Goal: Information Seeking & Learning: Learn about a topic

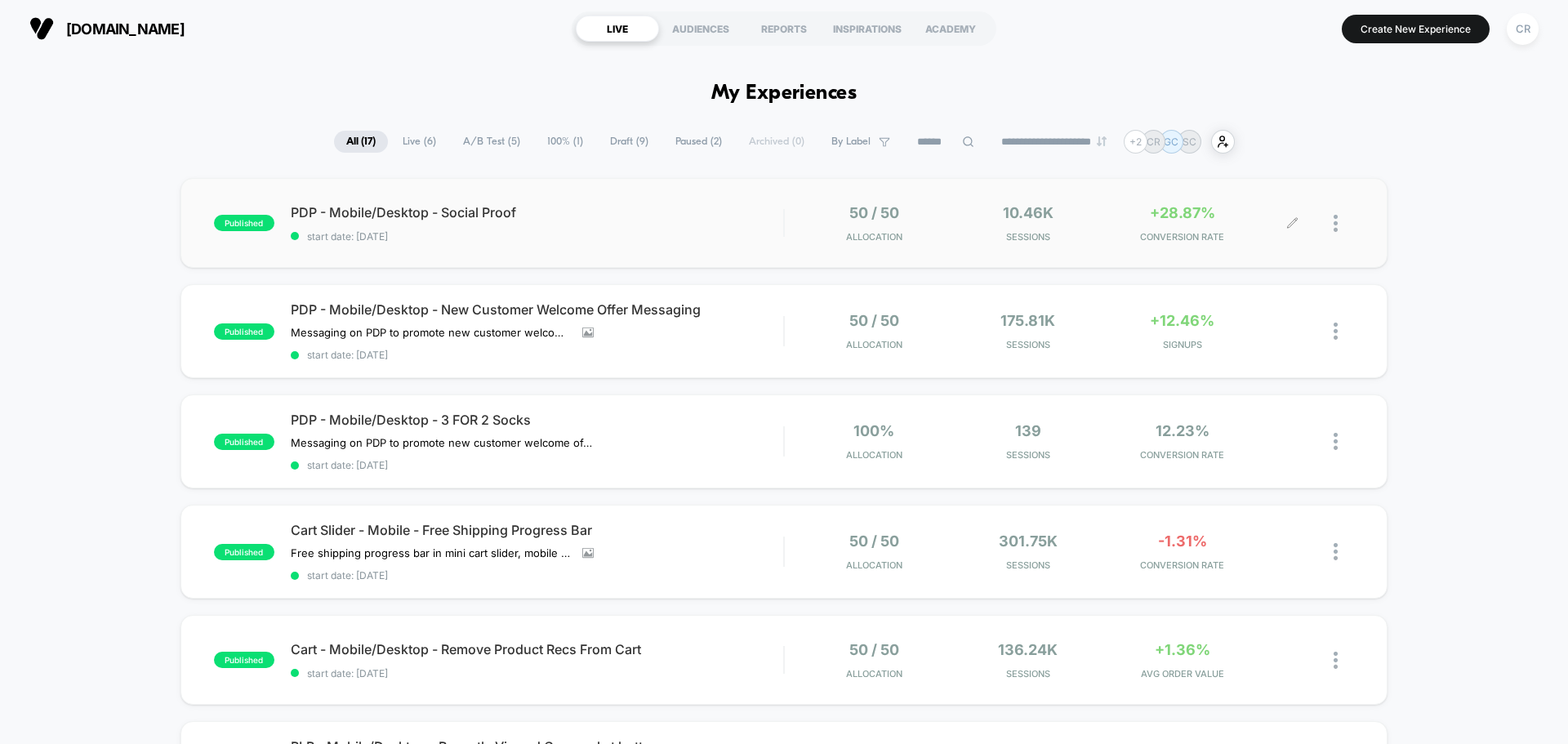
click at [1168, 217] on span "+28.87%" at bounding box center [1182, 212] width 66 height 17
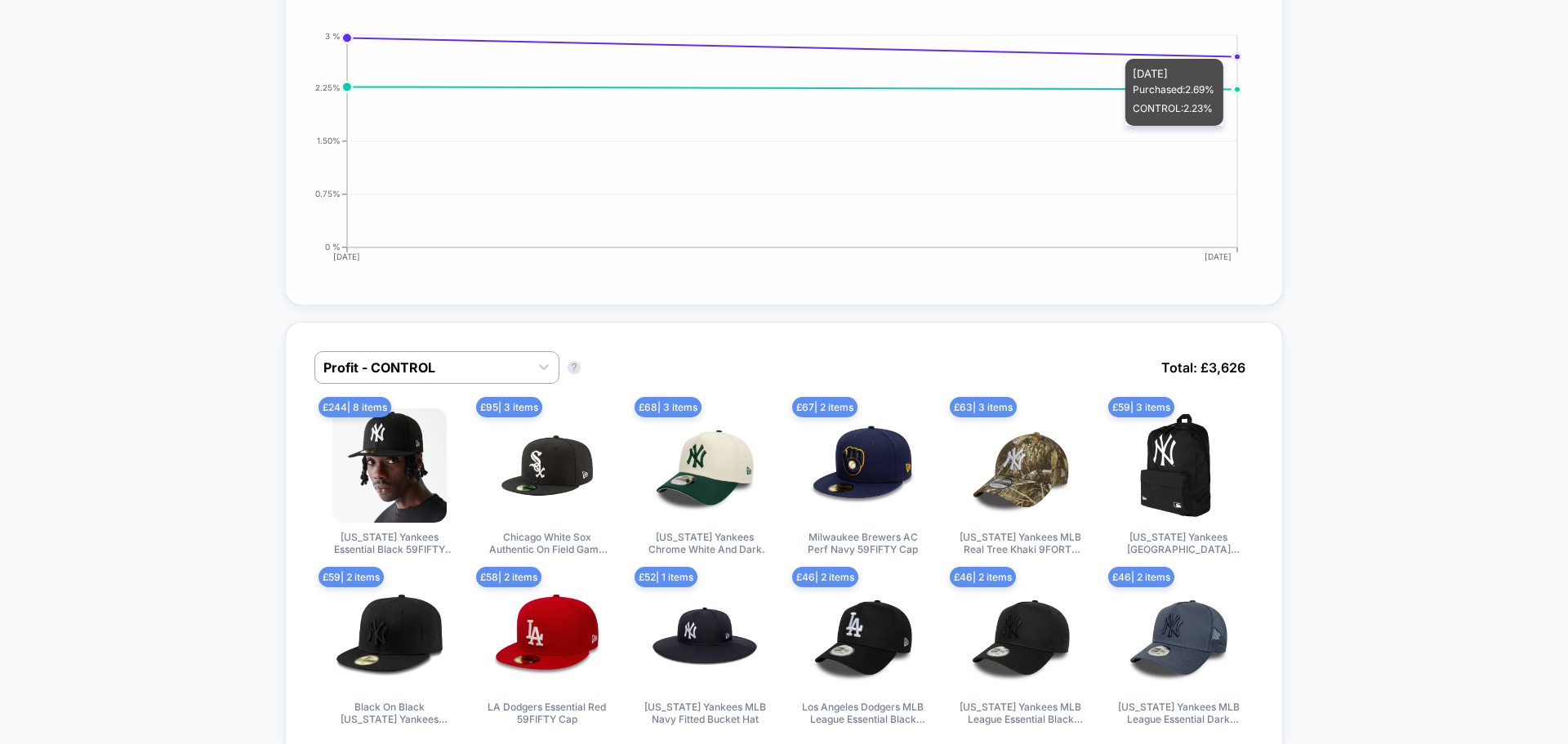
scroll to position [817, 0]
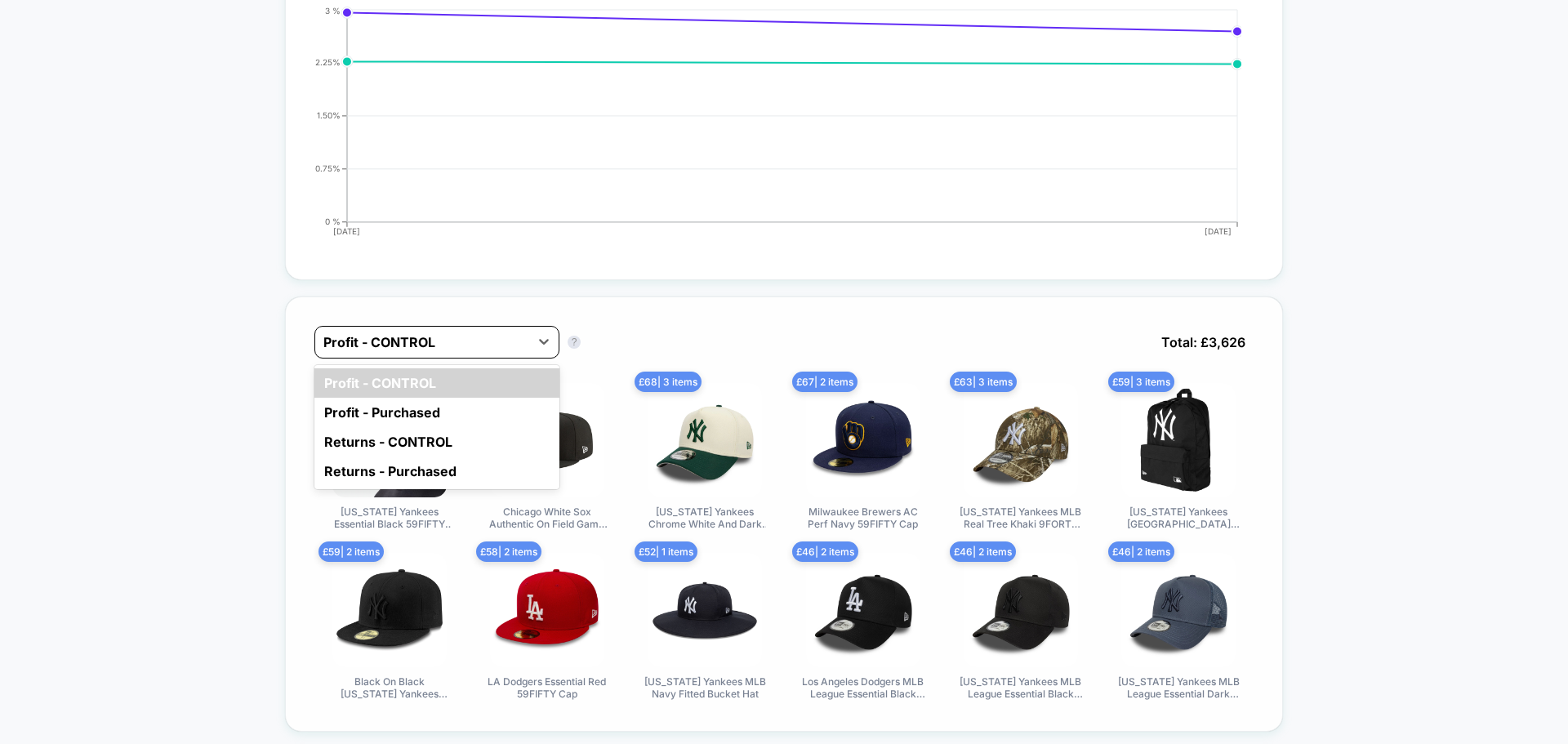
click at [494, 336] on div at bounding box center [422, 342] width 198 height 20
click at [432, 418] on div "Profit - Purchased" at bounding box center [437, 412] width 245 height 30
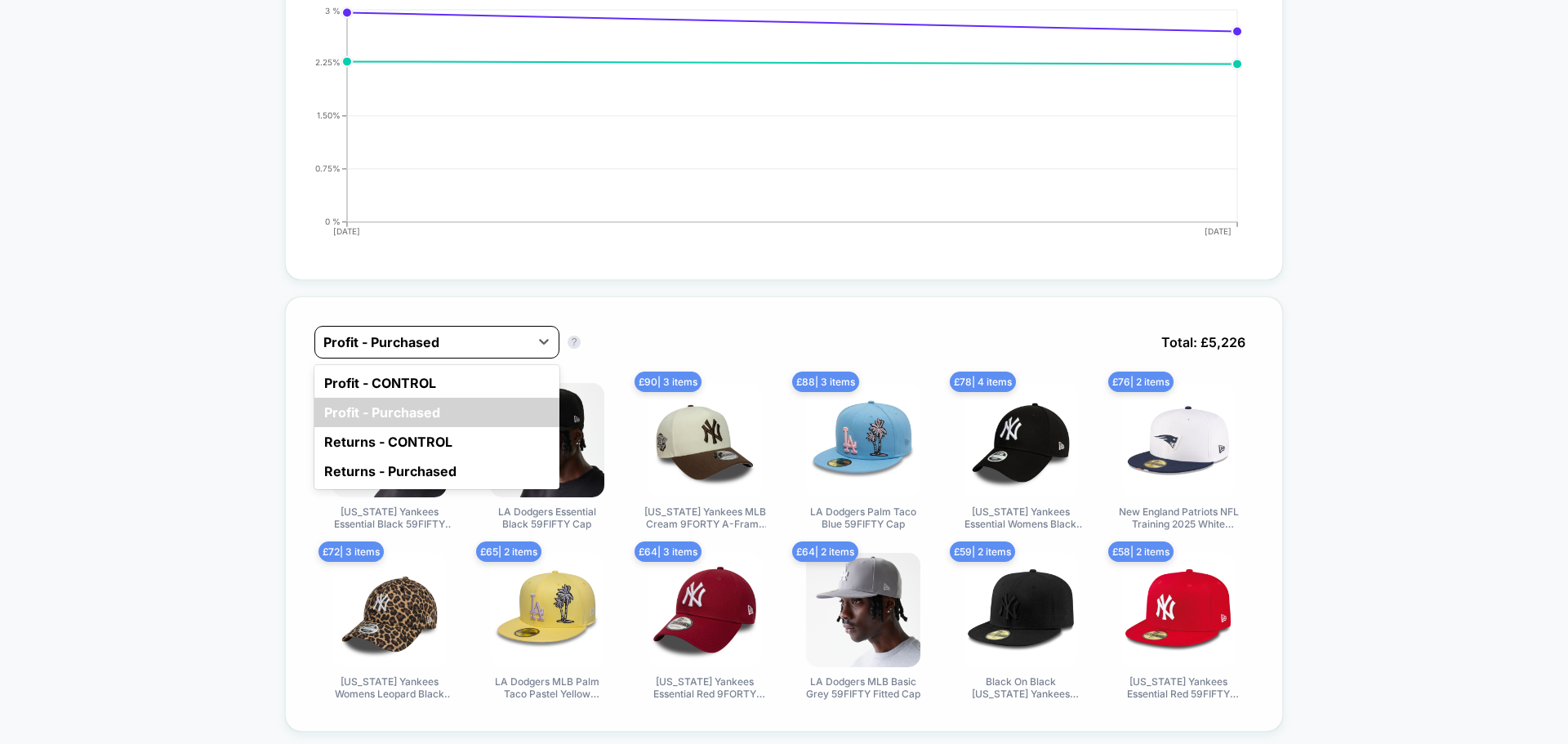
click at [465, 341] on div at bounding box center [422, 342] width 198 height 20
click at [487, 390] on div "Profit - CONTROL" at bounding box center [437, 383] width 245 height 30
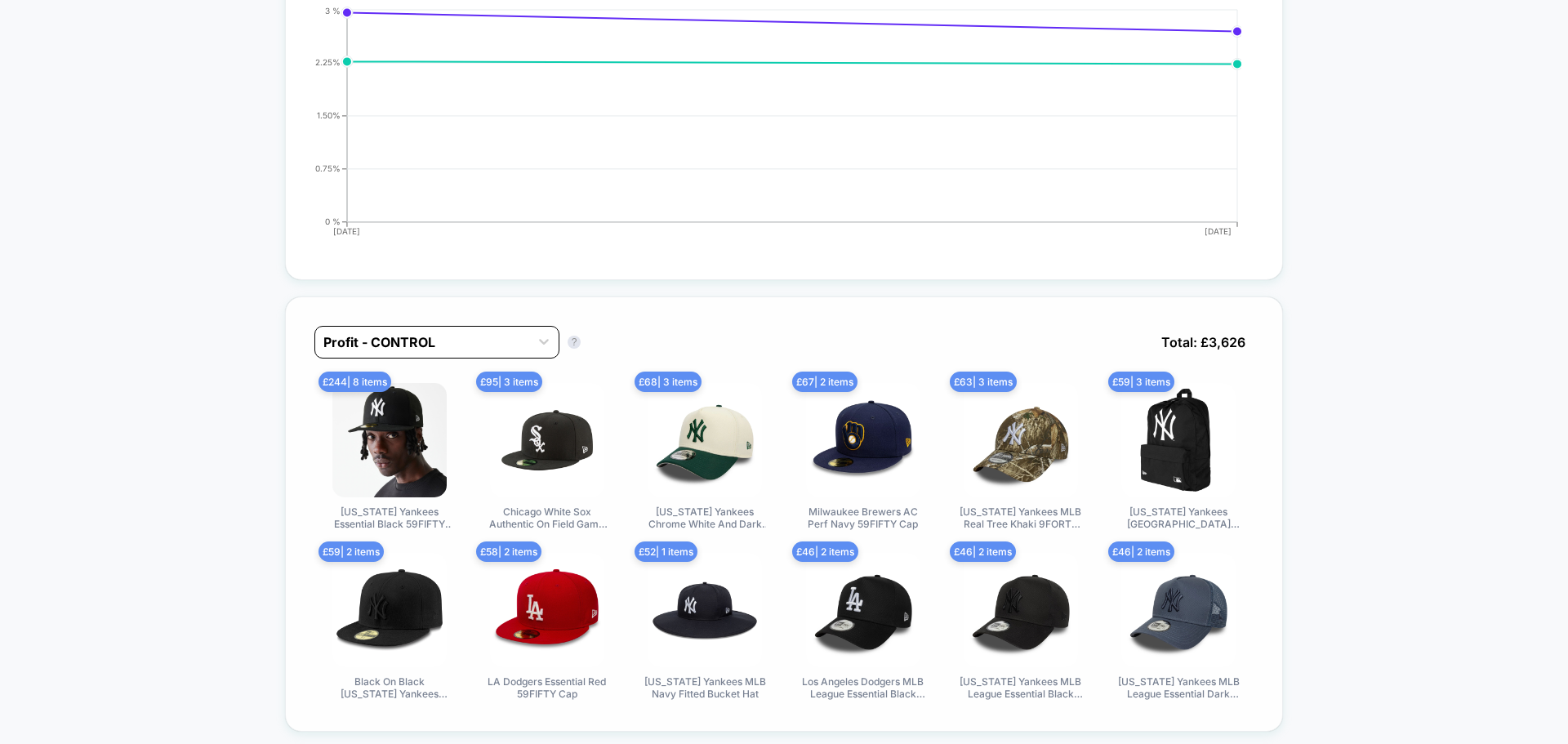
click at [492, 343] on div at bounding box center [422, 342] width 198 height 20
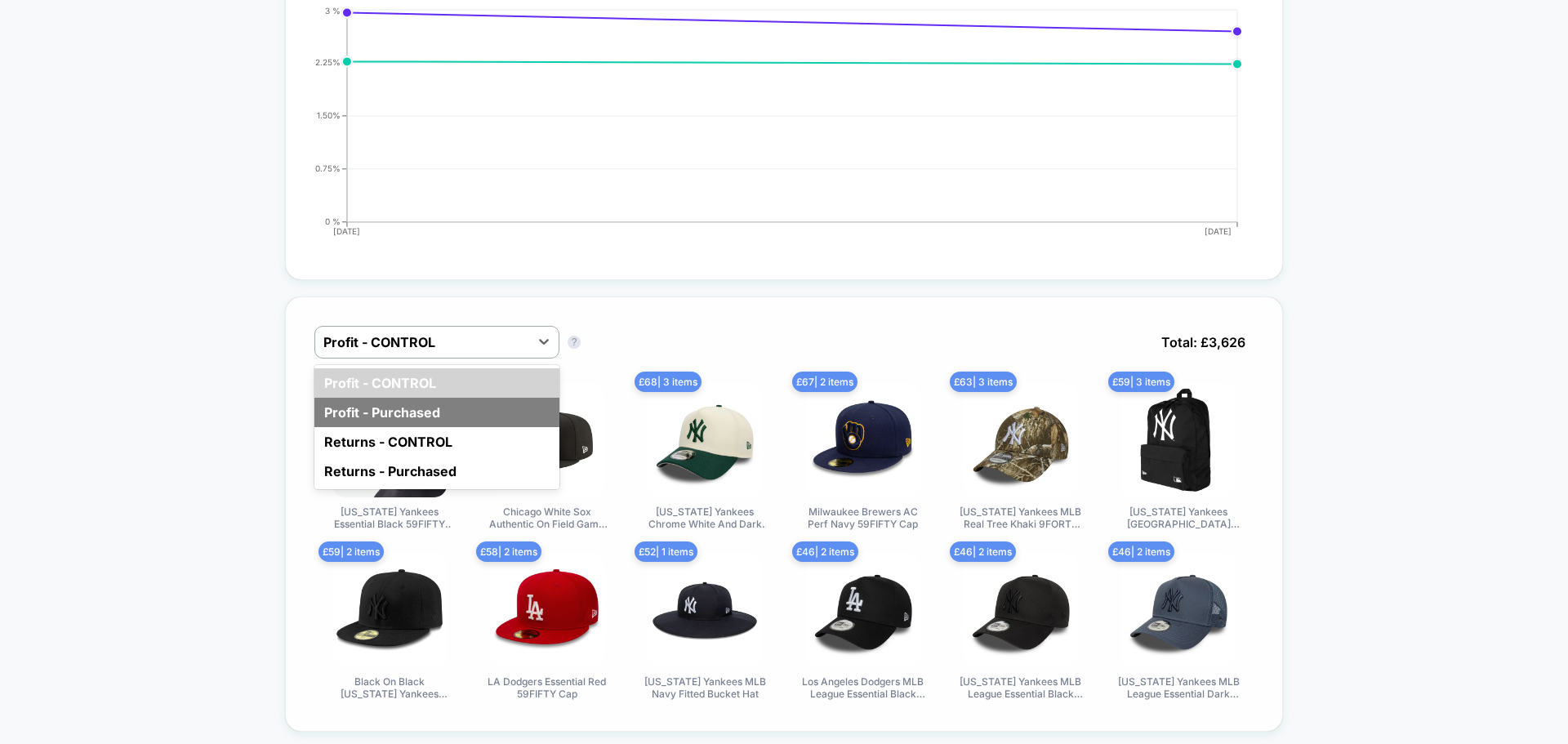
click at [496, 417] on div "Profit - Purchased" at bounding box center [437, 412] width 245 height 30
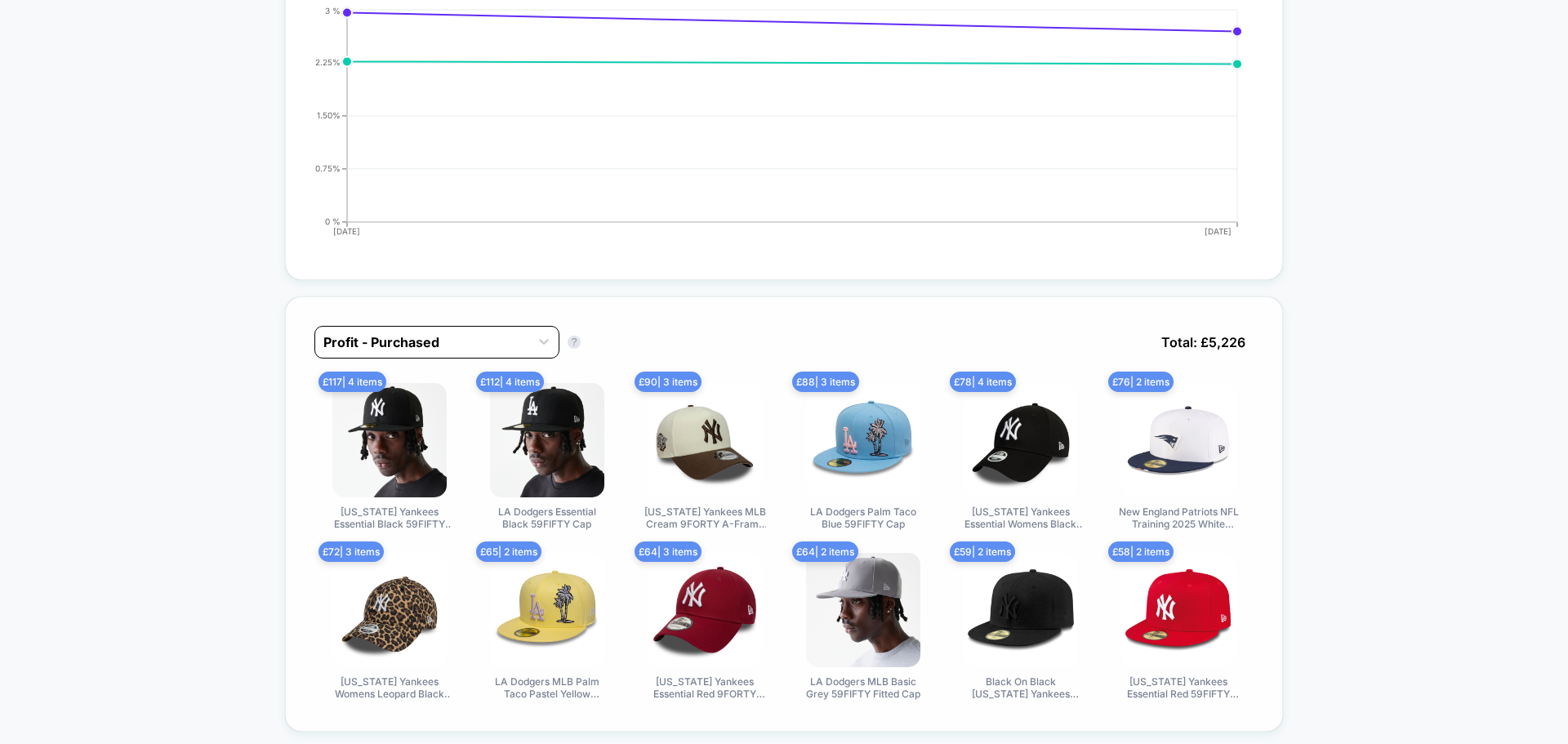
click at [497, 343] on div at bounding box center [422, 342] width 198 height 20
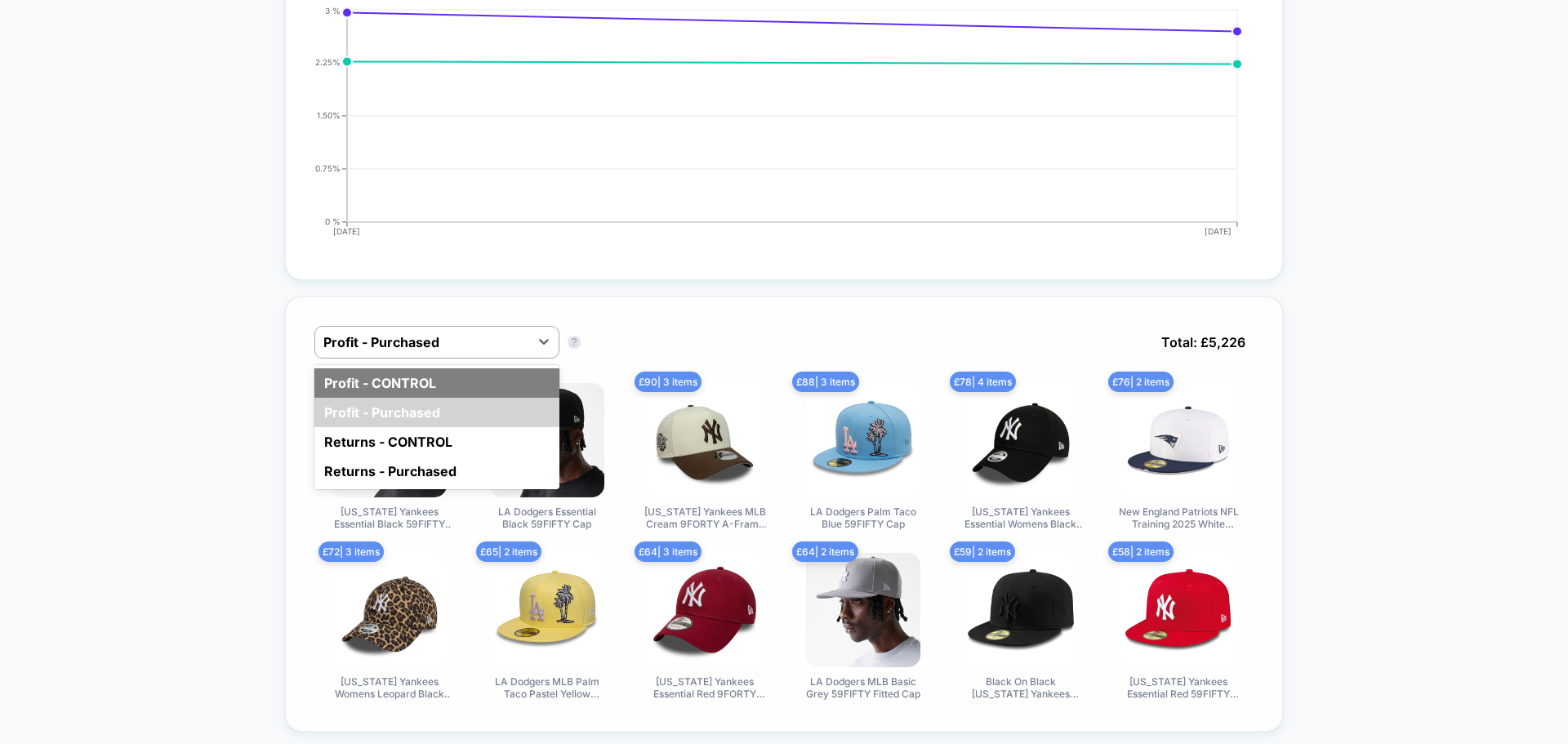
click at [478, 387] on div "Profit - CONTROL" at bounding box center [437, 383] width 245 height 30
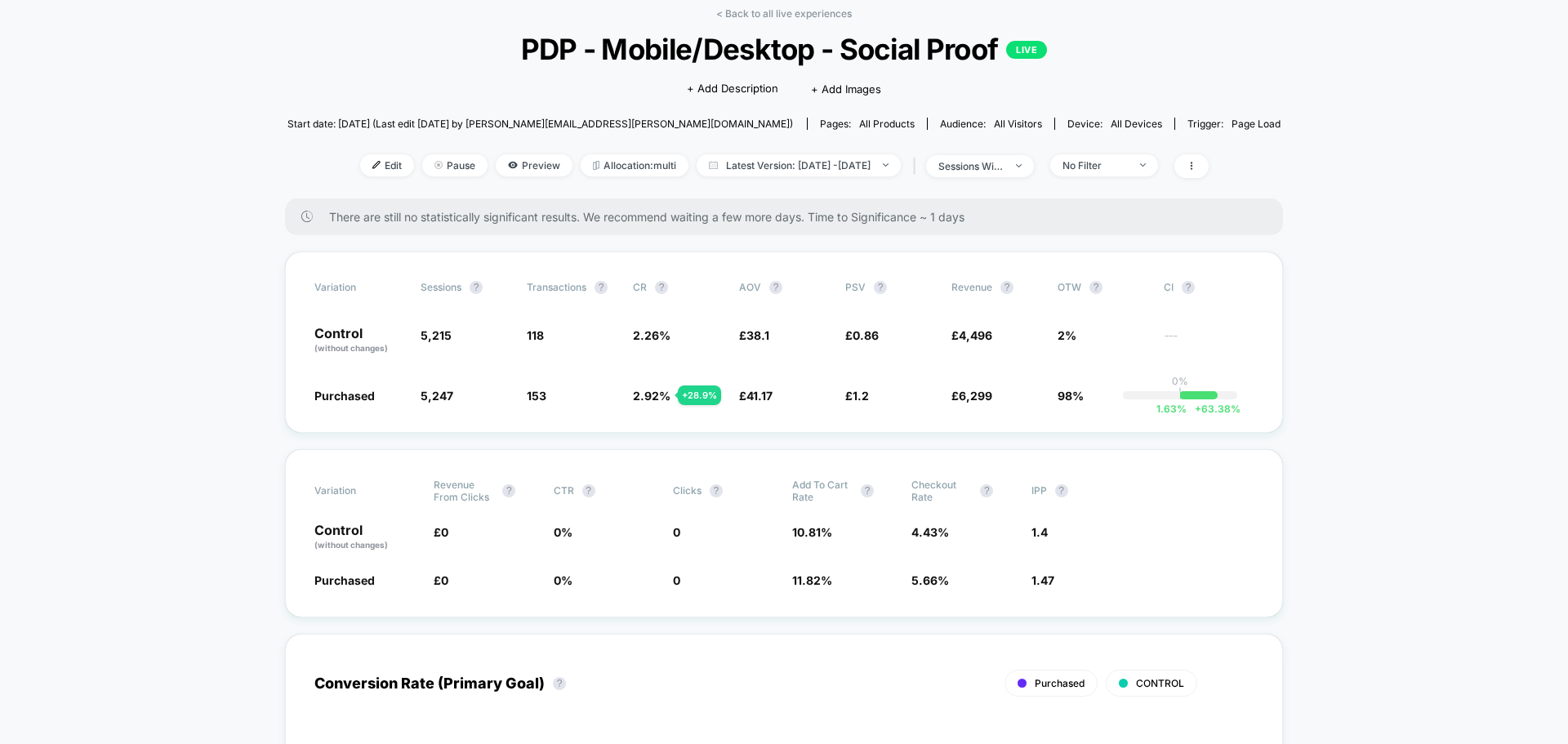
scroll to position [0, 0]
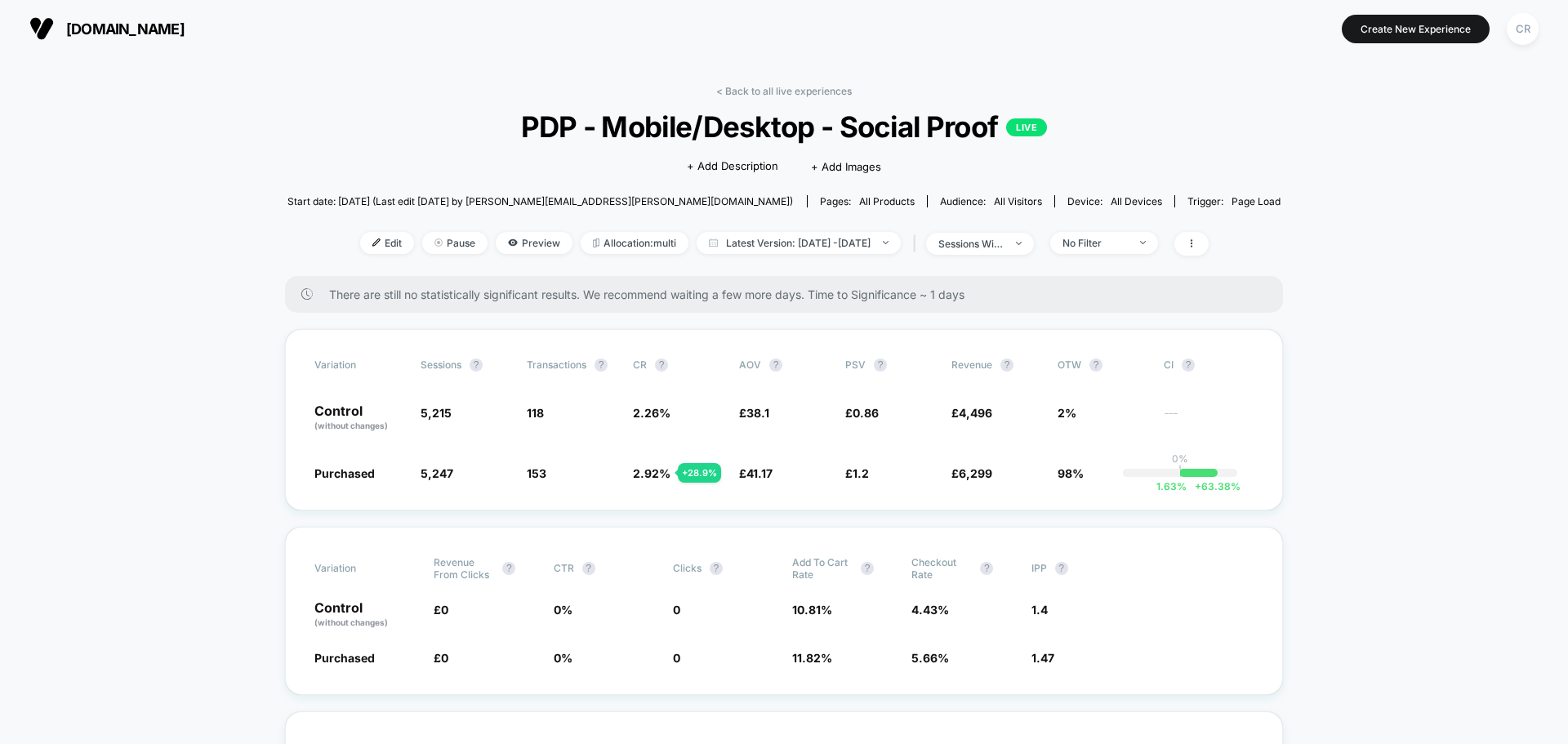
click at [1032, 255] on div "| sessions with impression" at bounding box center [970, 244] width 125 height 23
click at [1004, 243] on div "sessions with impression" at bounding box center [970, 244] width 66 height 13
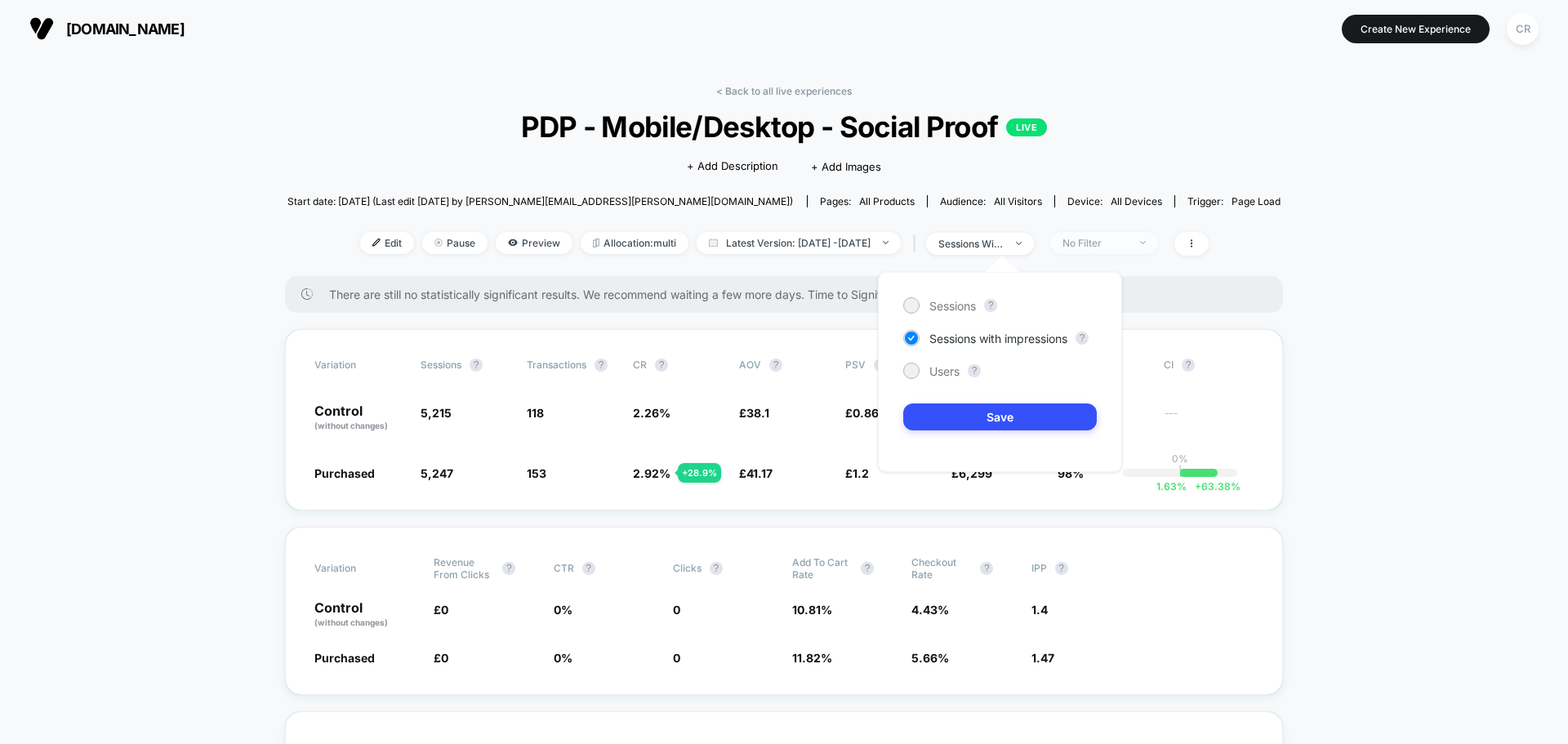
click at [1123, 251] on span "No Filter" at bounding box center [1104, 243] width 108 height 22
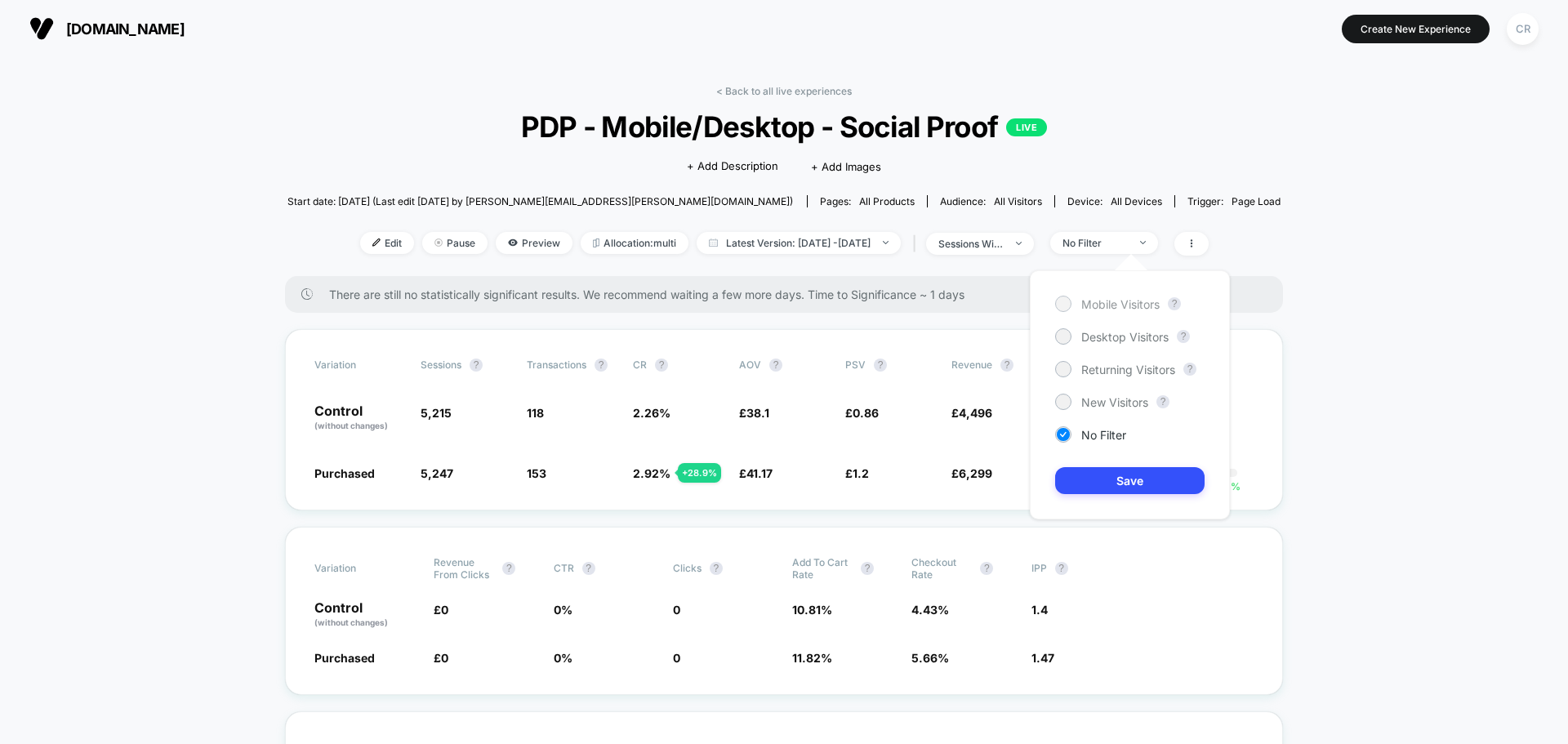
click at [1126, 302] on span "Mobile Visitors" at bounding box center [1120, 304] width 78 height 13
click at [1124, 468] on button "Save" at bounding box center [1129, 481] width 149 height 27
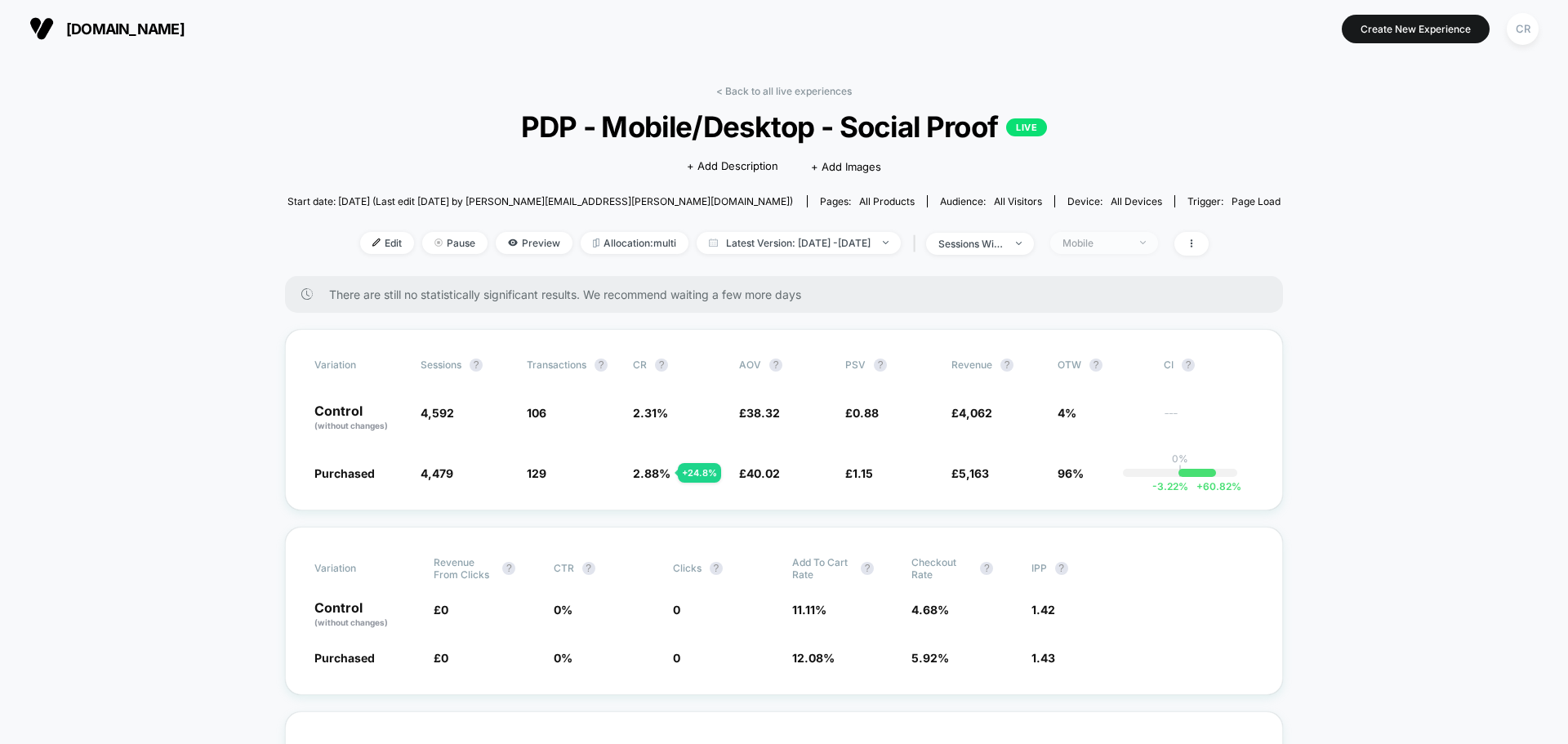
click at [1117, 246] on div "Mobile" at bounding box center [1094, 244] width 66 height 13
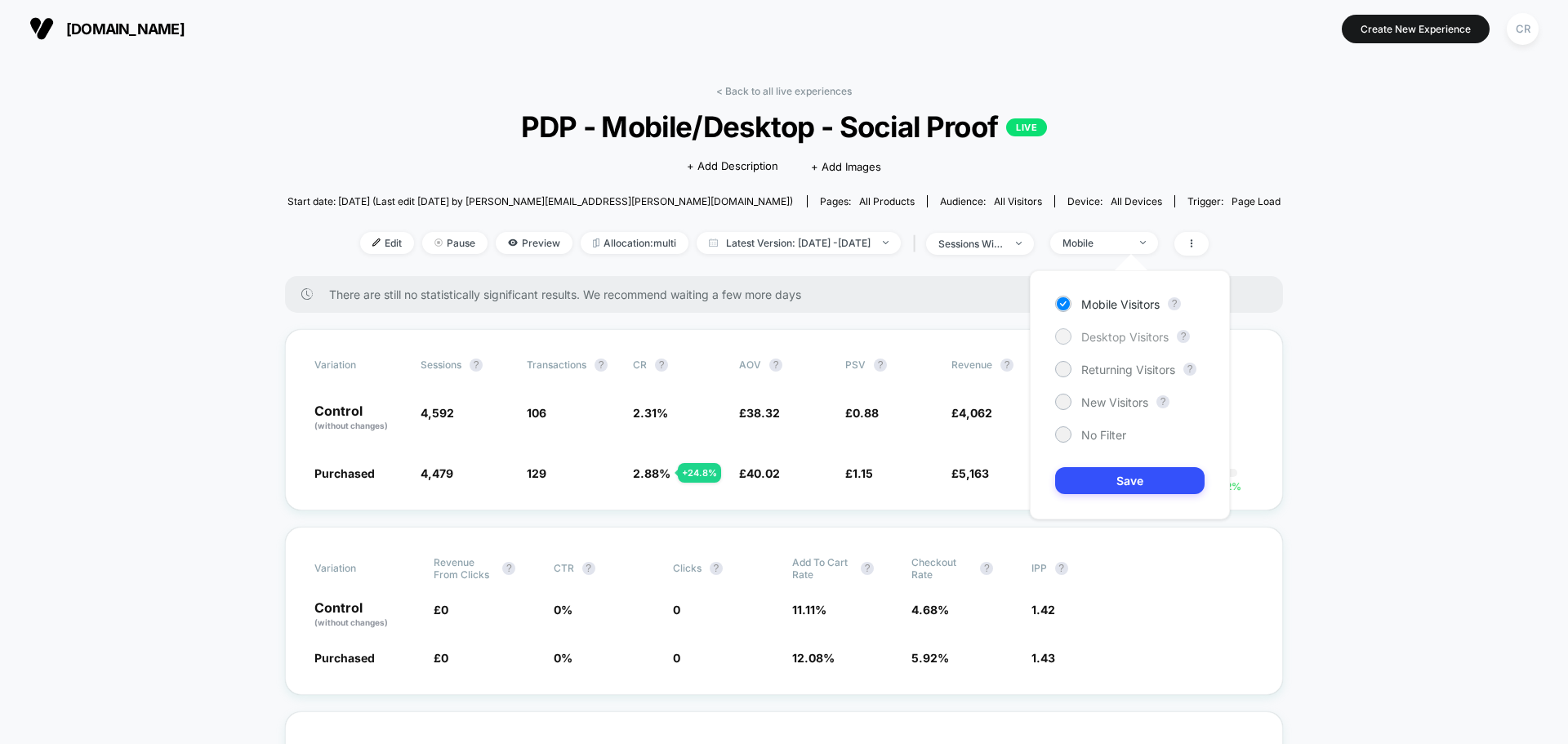
click at [1119, 335] on span "Desktop Visitors" at bounding box center [1124, 336] width 87 height 13
click at [1119, 487] on button "Save" at bounding box center [1129, 481] width 149 height 27
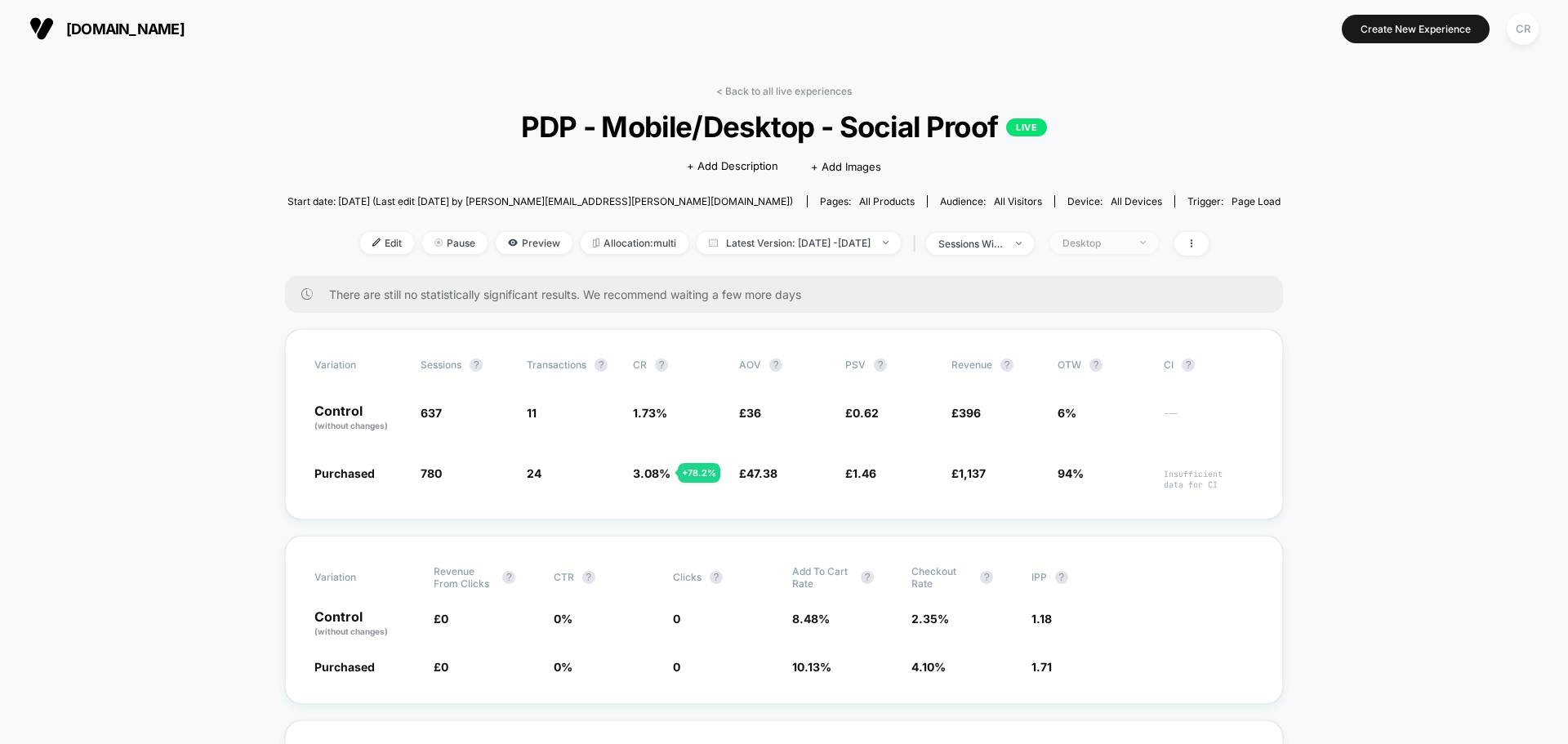
click at [1128, 240] on div "Desktop" at bounding box center [1094, 244] width 66 height 13
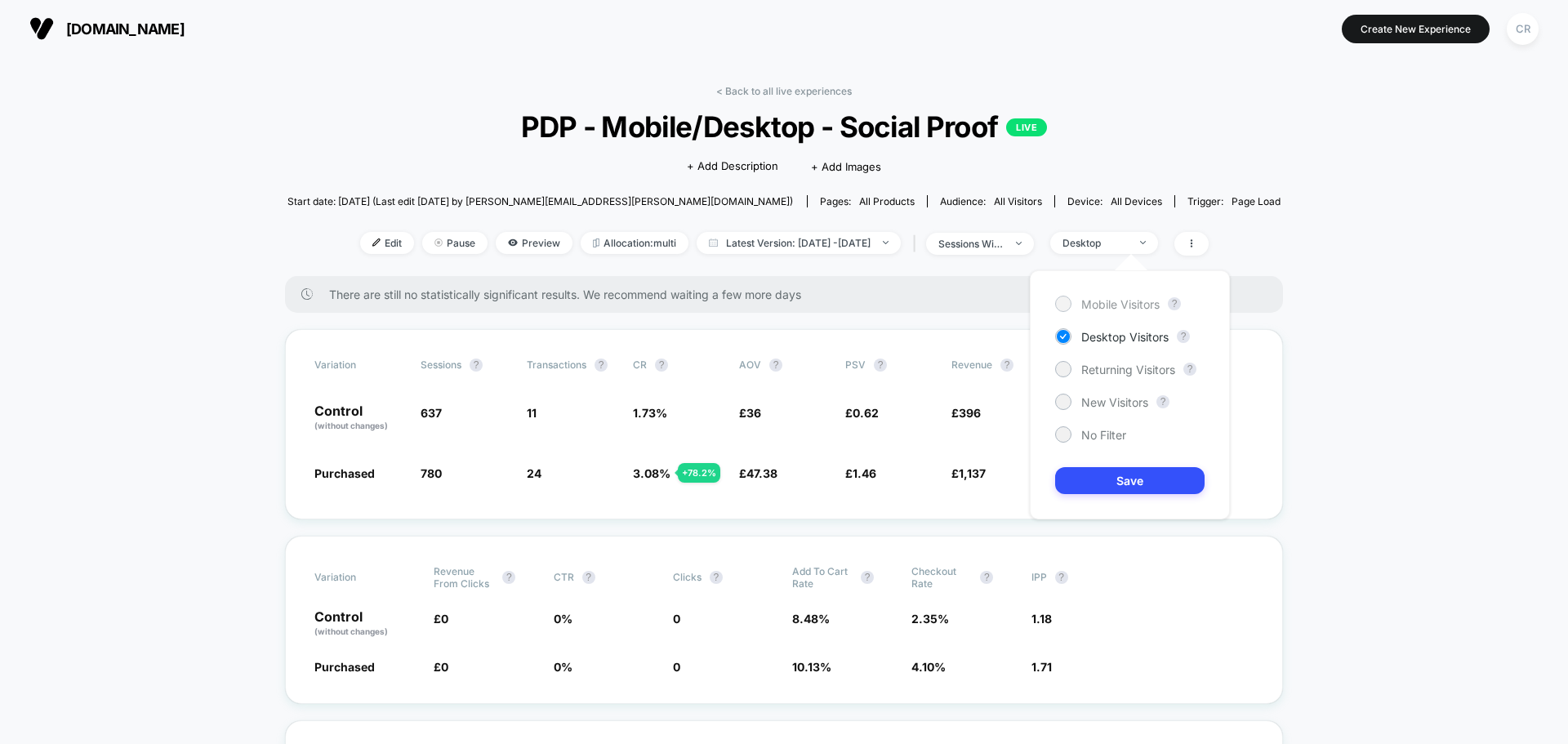
click at [1132, 306] on span "Mobile Visitors" at bounding box center [1120, 304] width 78 height 13
click at [1133, 483] on button "Save" at bounding box center [1129, 481] width 149 height 27
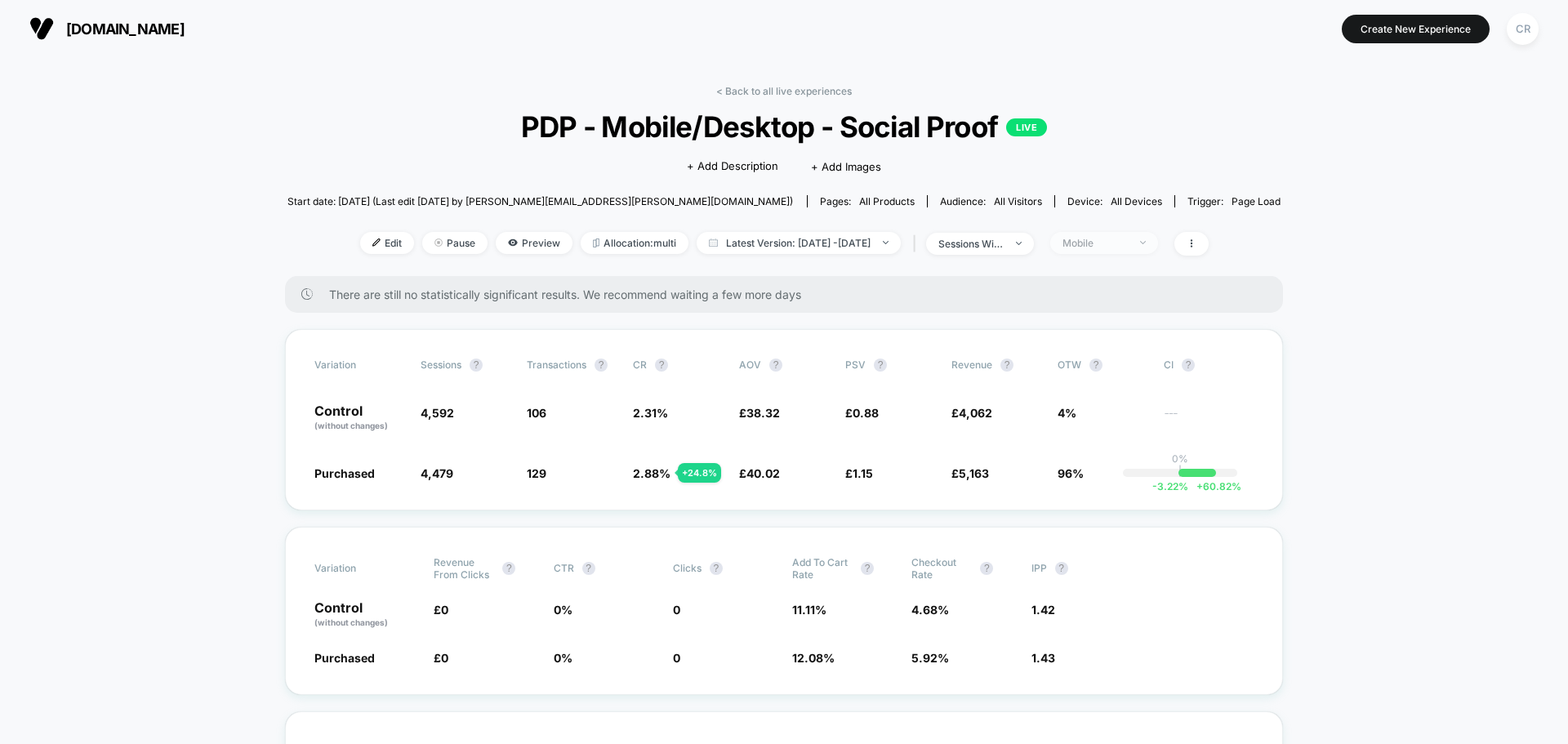
click at [1104, 245] on div "Mobile" at bounding box center [1094, 244] width 66 height 13
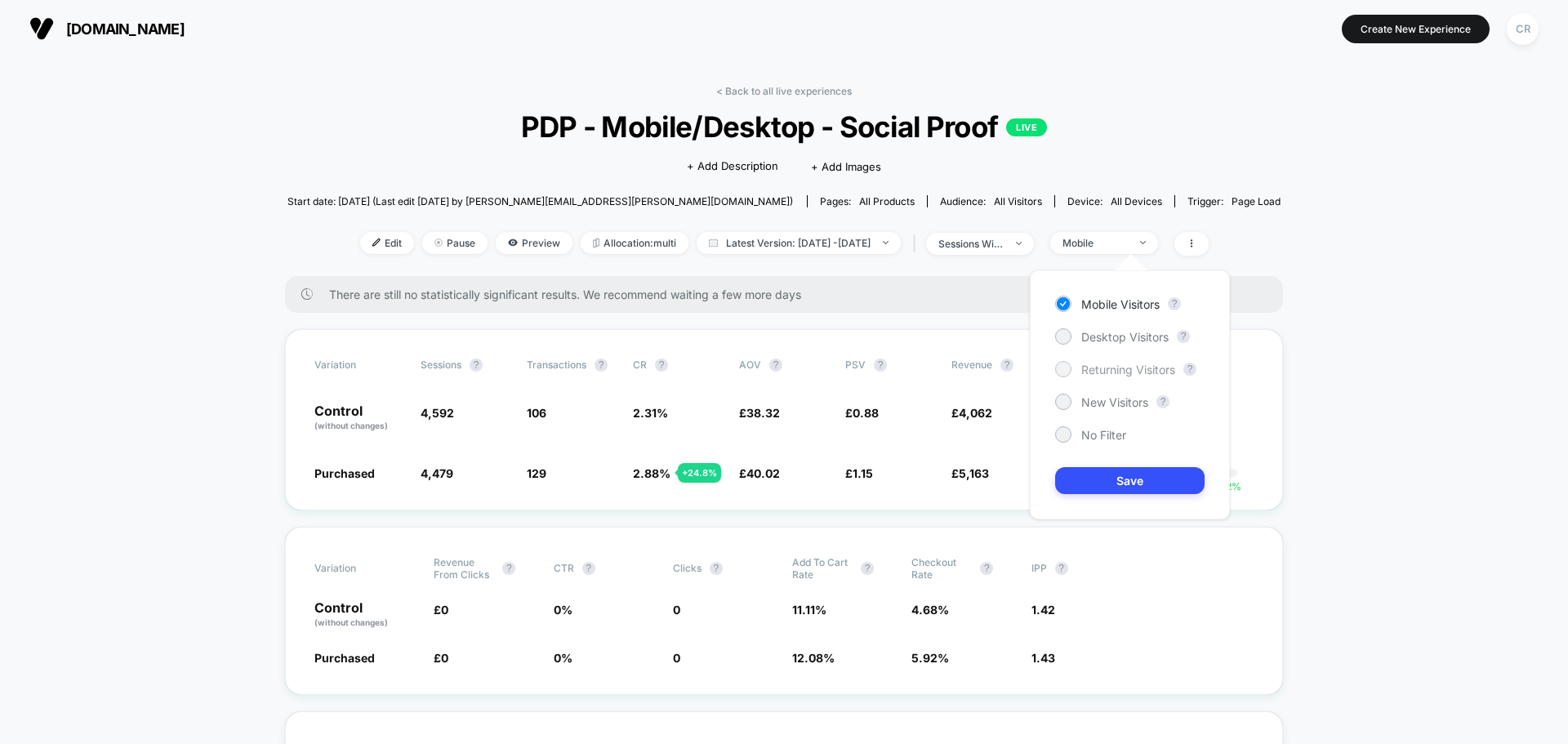
click at [1112, 371] on span "Returning Visitors" at bounding box center [1128, 368] width 93 height 13
click at [1128, 482] on button "Save" at bounding box center [1129, 481] width 149 height 27
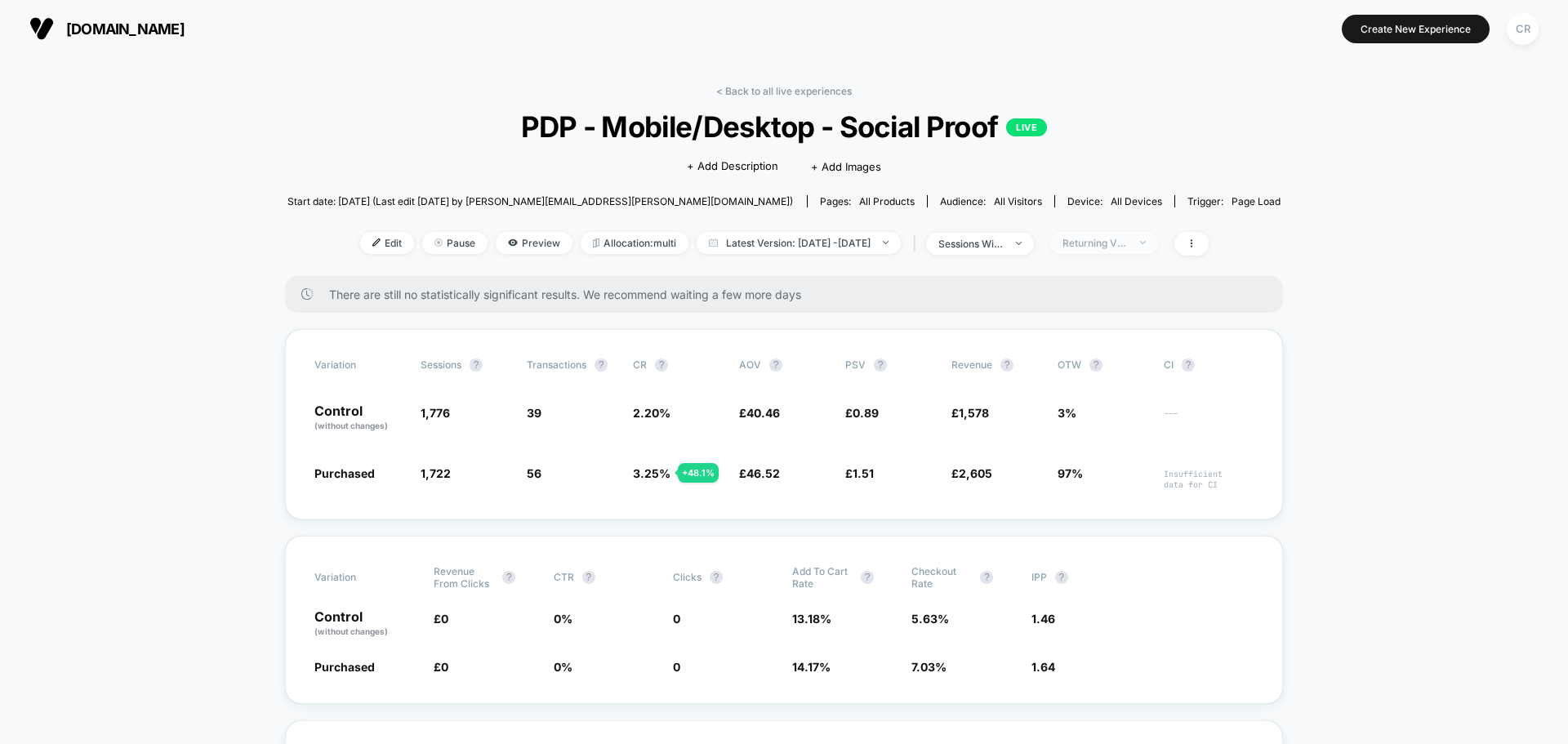
click at [1119, 242] on div "Returning Visitors" at bounding box center [1094, 244] width 66 height 13
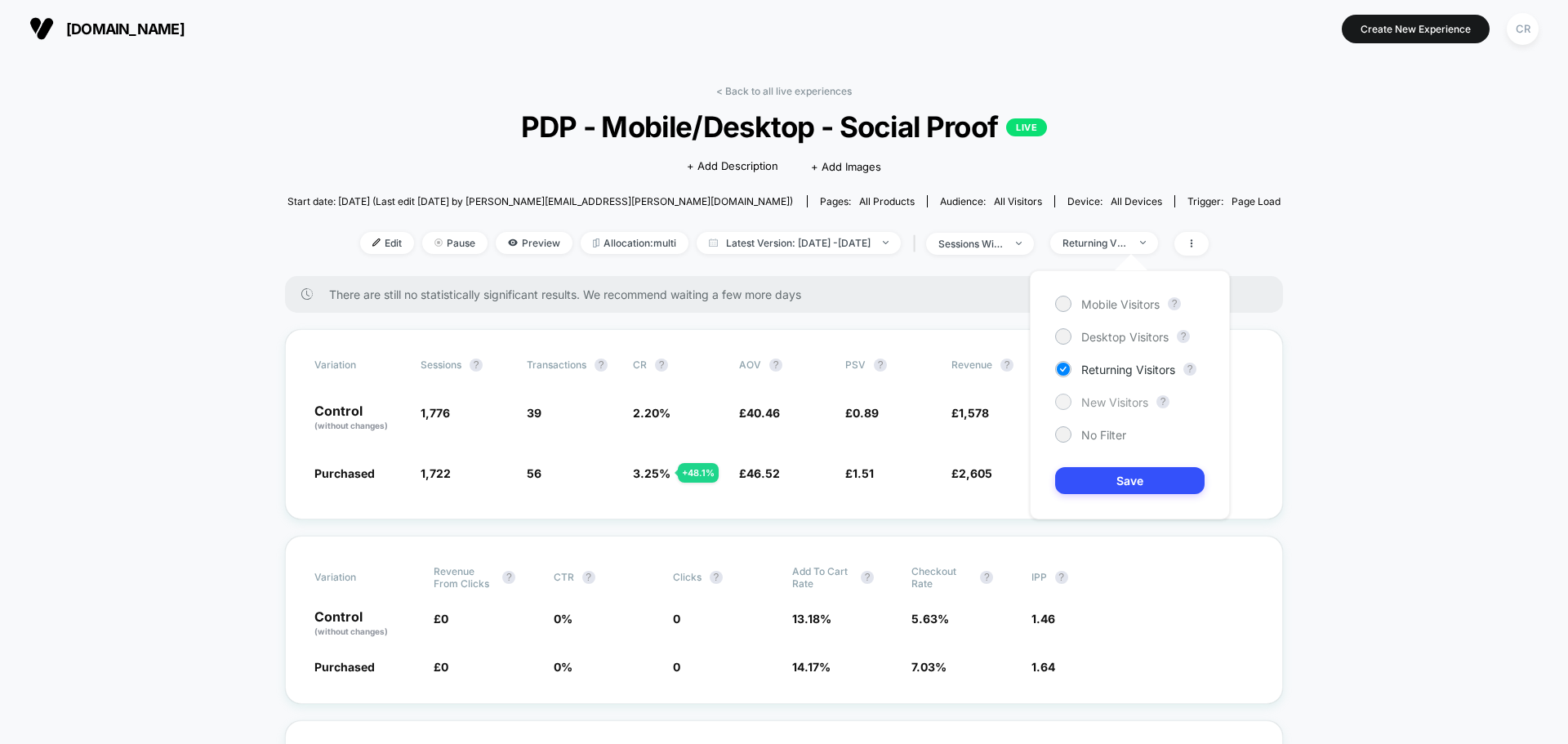
click at [1104, 401] on span "New Visitors" at bounding box center [1114, 402] width 67 height 13
click at [1112, 488] on button "Save" at bounding box center [1129, 481] width 149 height 27
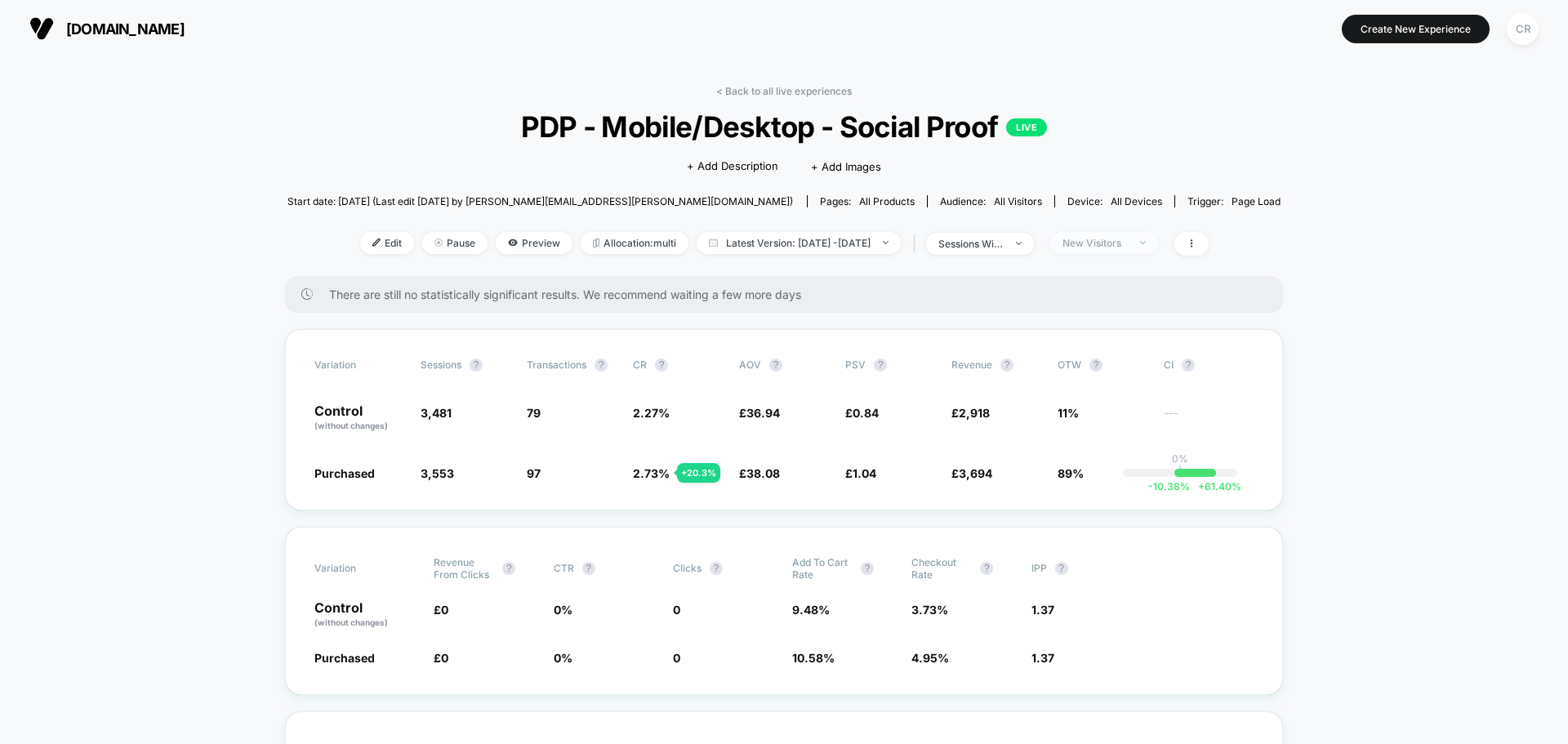
click at [1121, 243] on div "New Visitors" at bounding box center [1094, 244] width 66 height 13
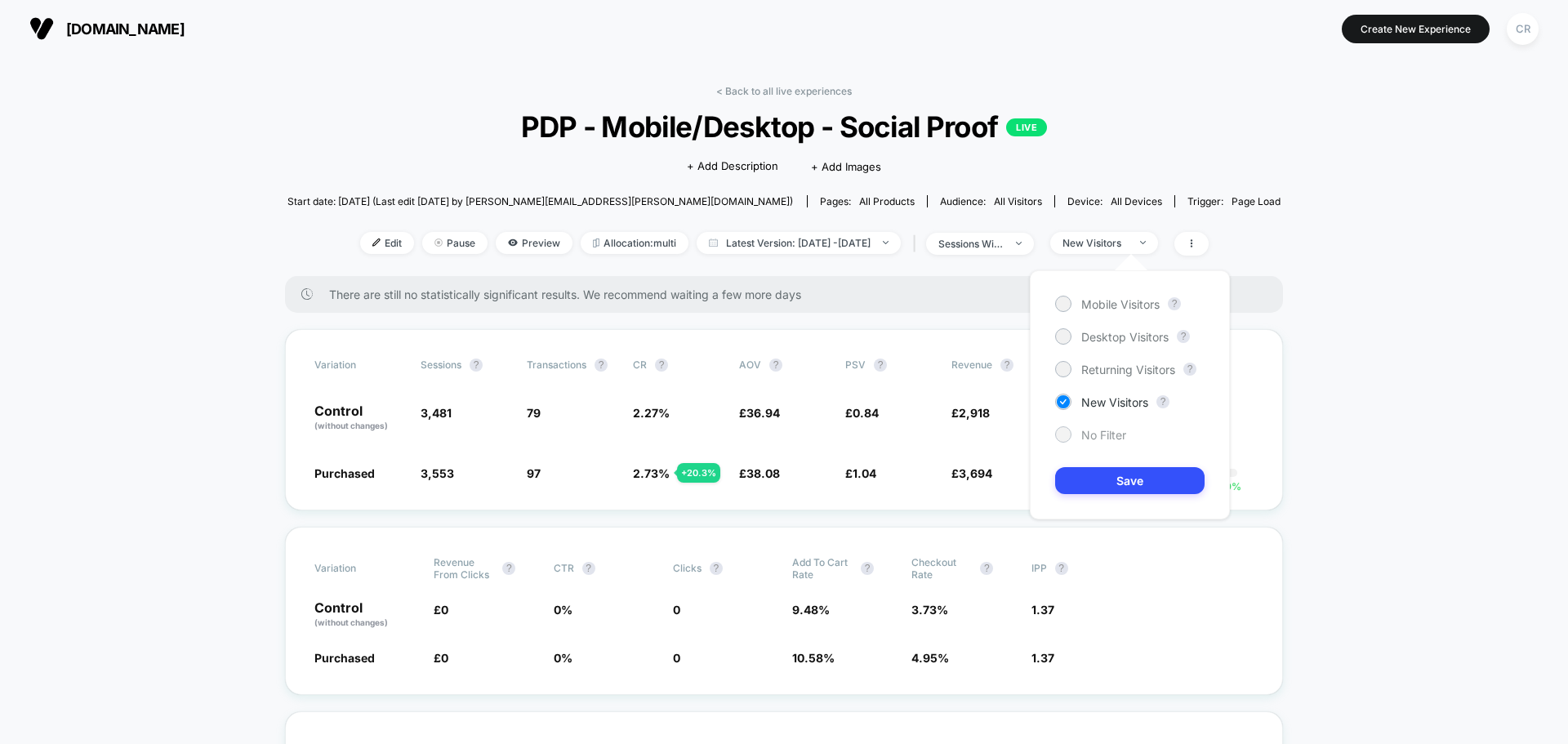
click at [1104, 434] on span "No Filter" at bounding box center [1103, 434] width 45 height 13
click at [1112, 476] on button "Save" at bounding box center [1129, 481] width 149 height 27
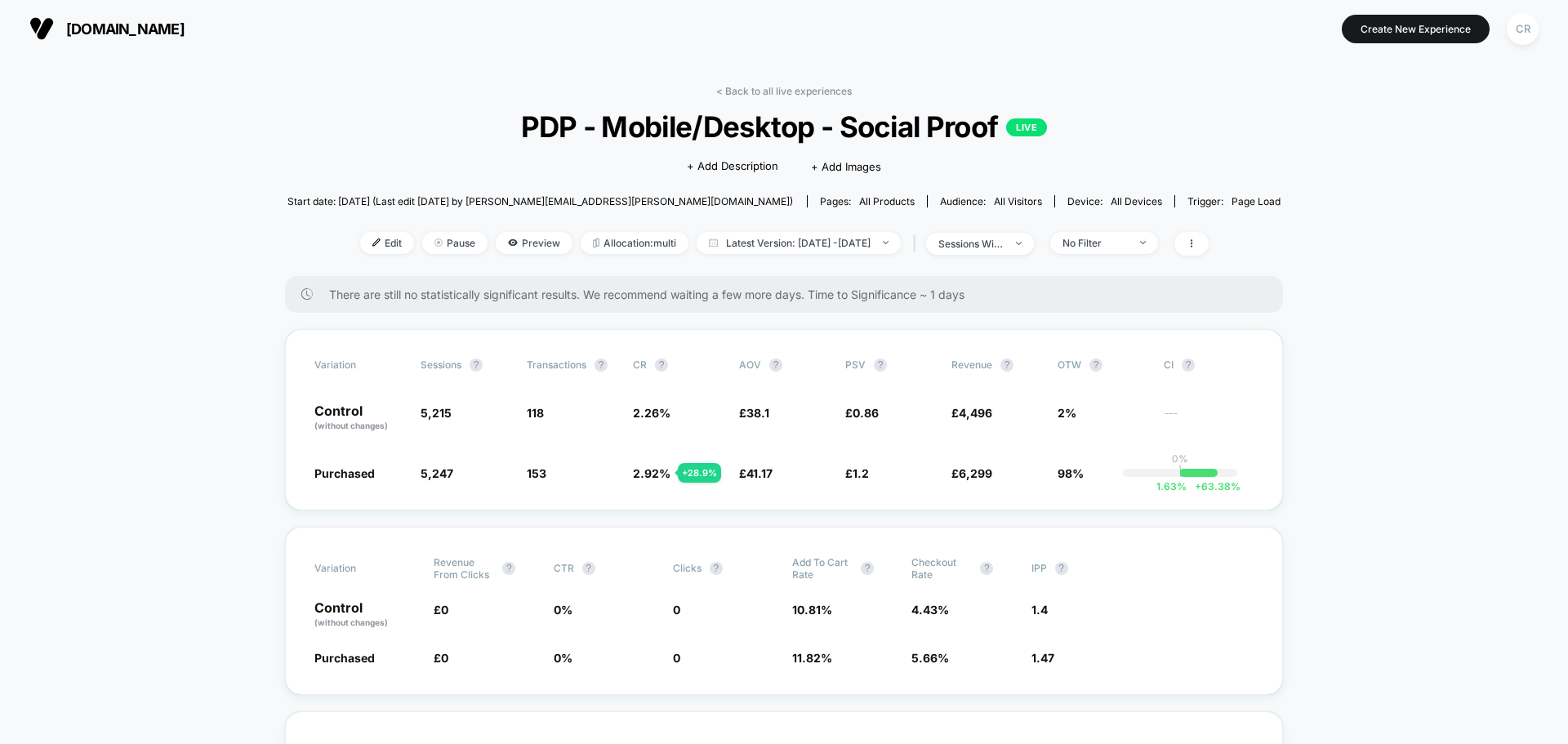
click at [110, 30] on span "[DOMAIN_NAME]" at bounding box center [126, 29] width 119 height 17
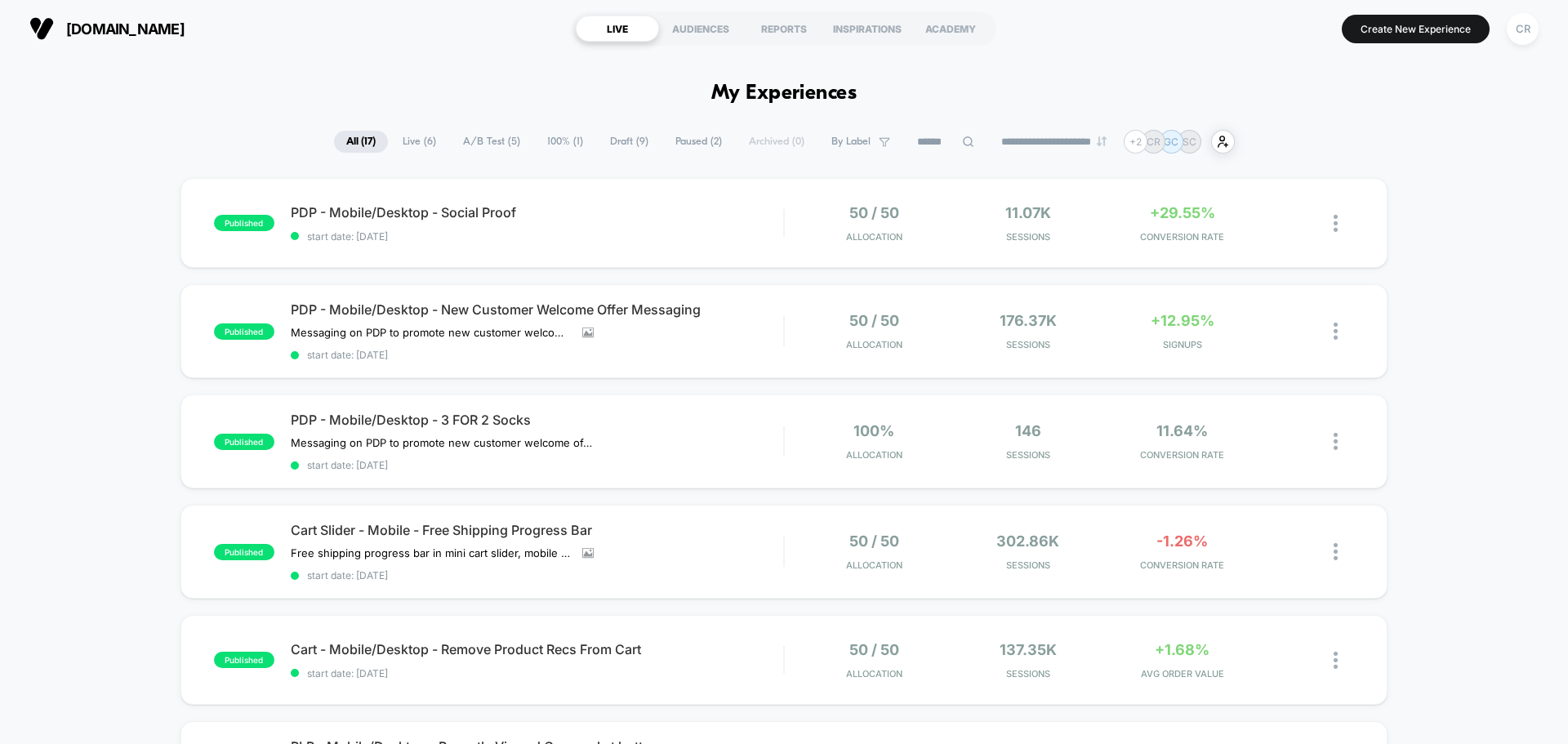
click at [403, 135] on span "Live ( 6 )" at bounding box center [419, 141] width 58 height 22
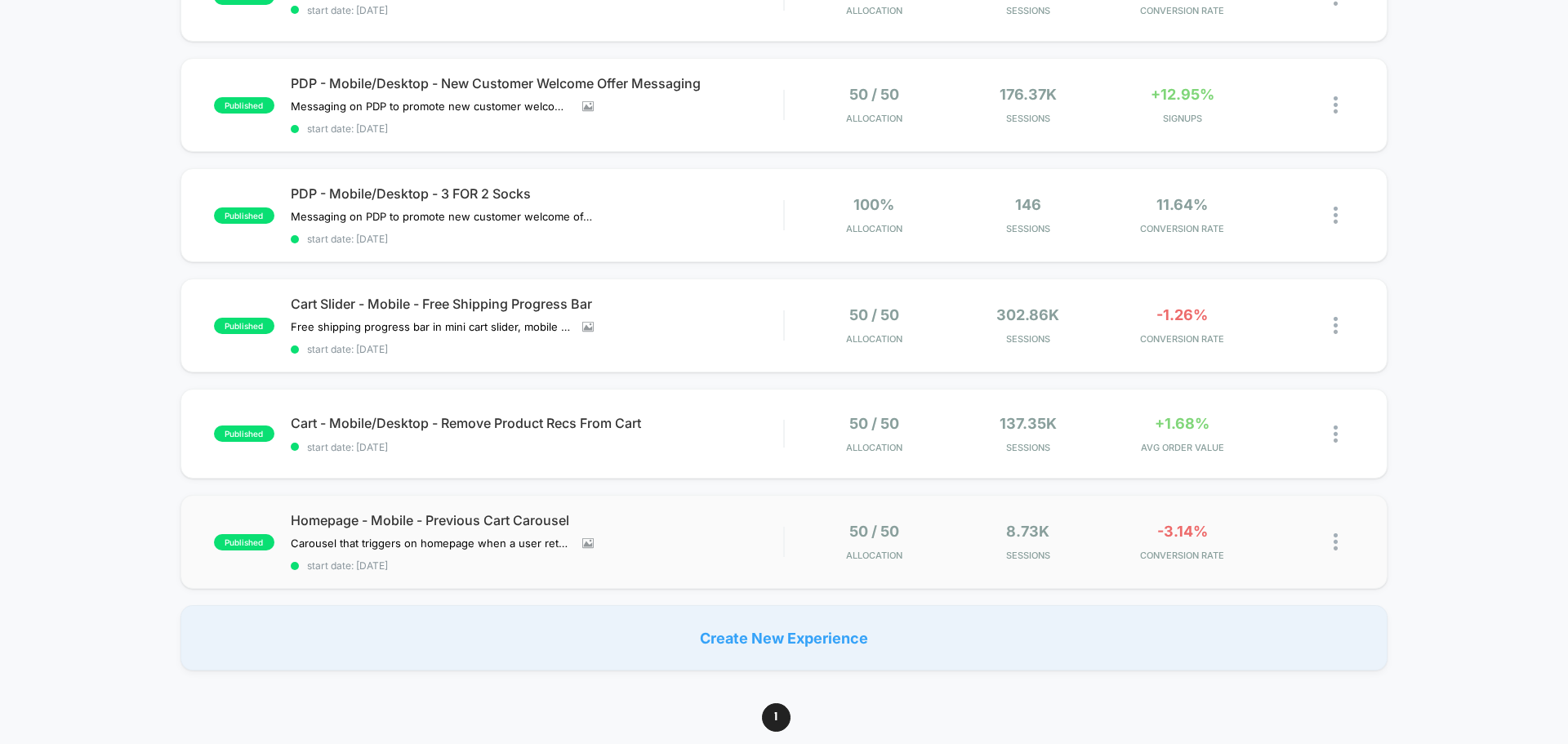
scroll to position [245, 0]
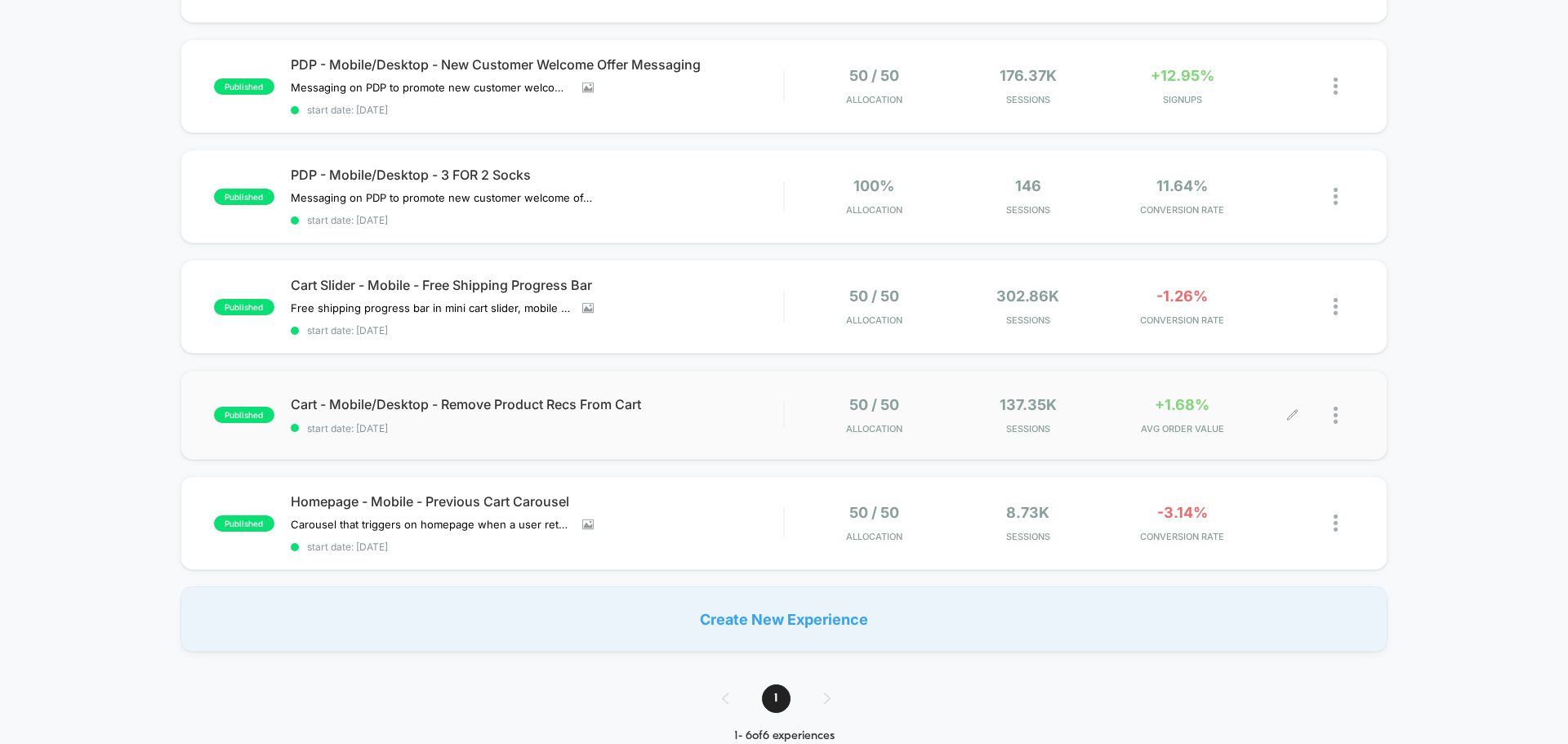
click at [1150, 429] on span "AVG ORDER VALUE" at bounding box center [1182, 429] width 146 height 12
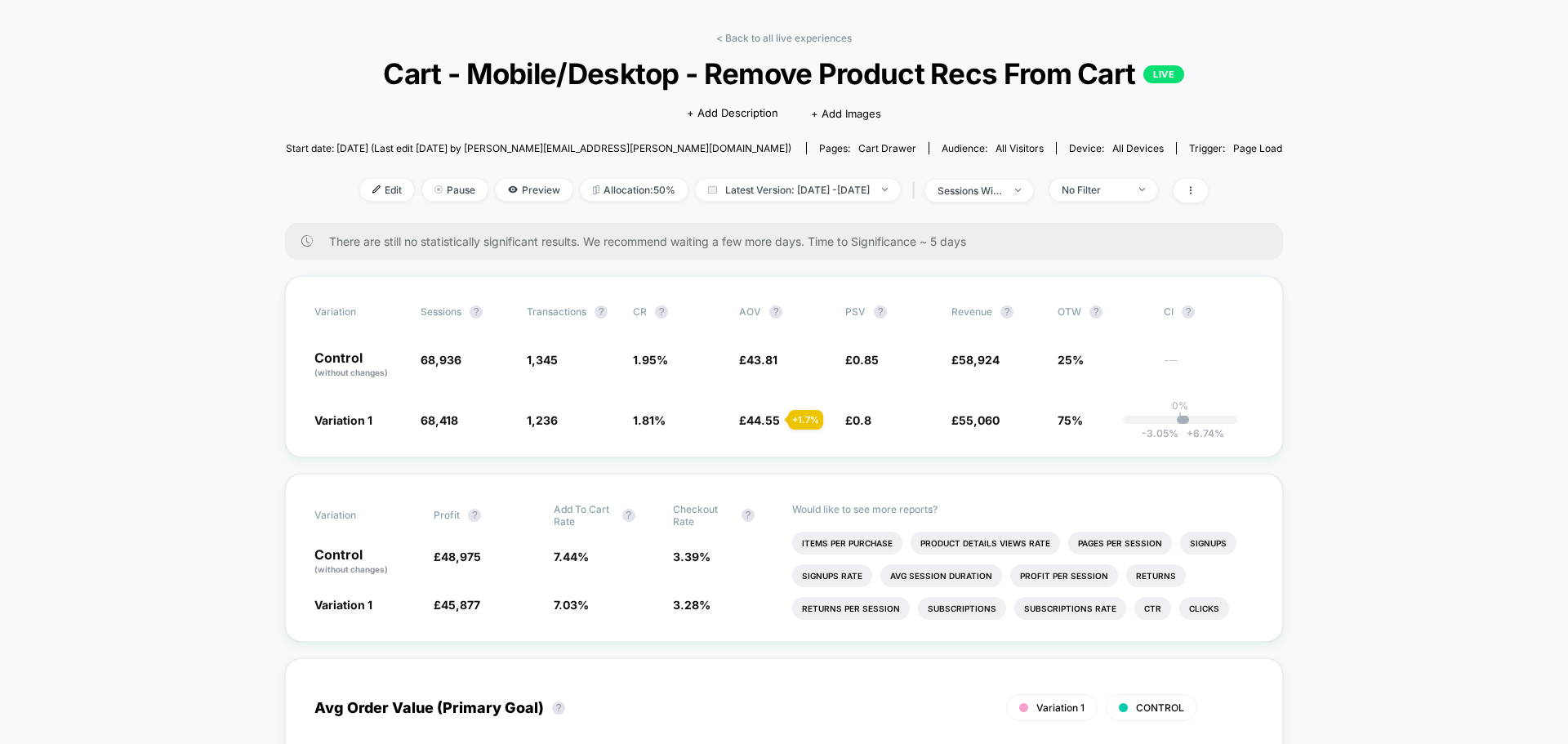
scroll to position [82, 0]
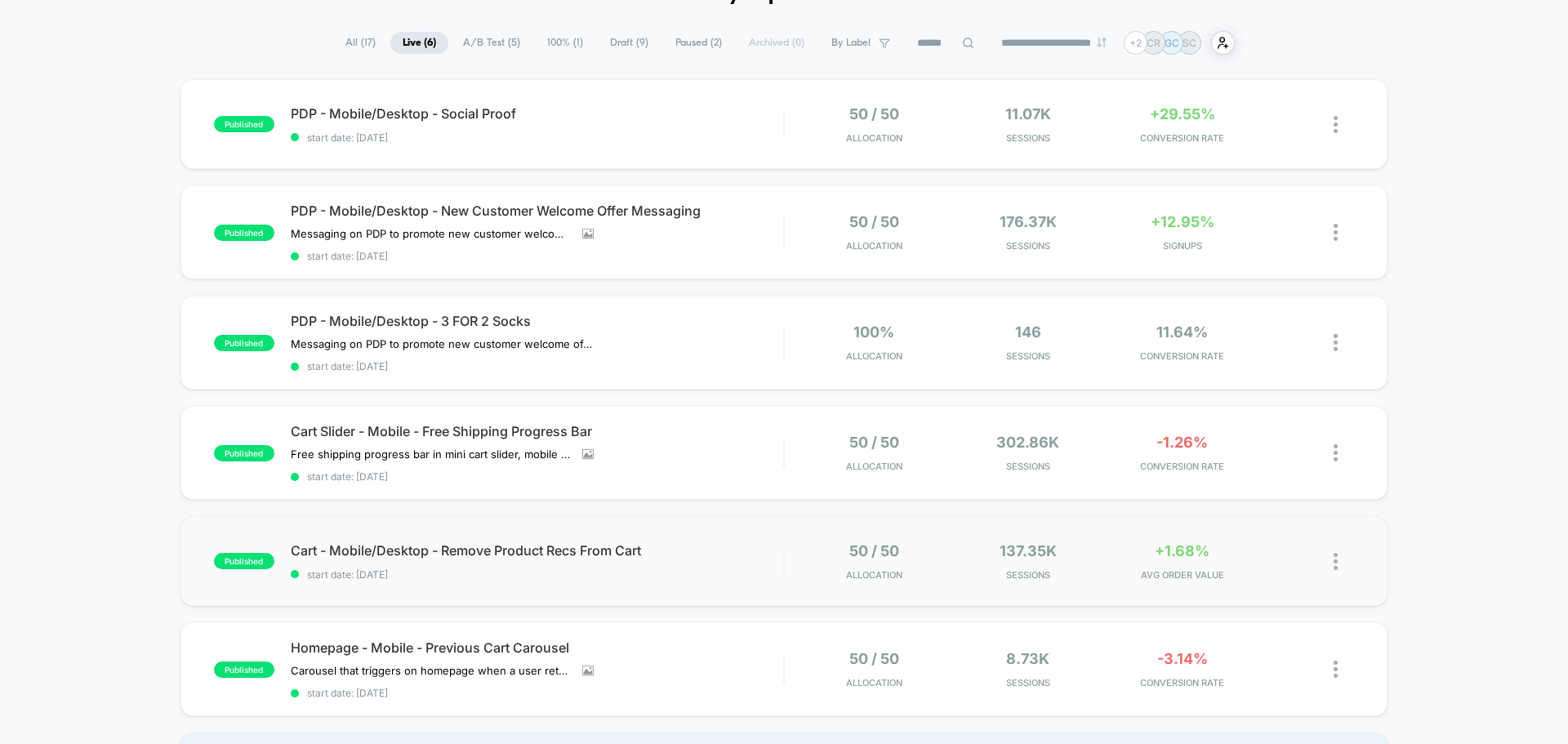
scroll to position [82, 0]
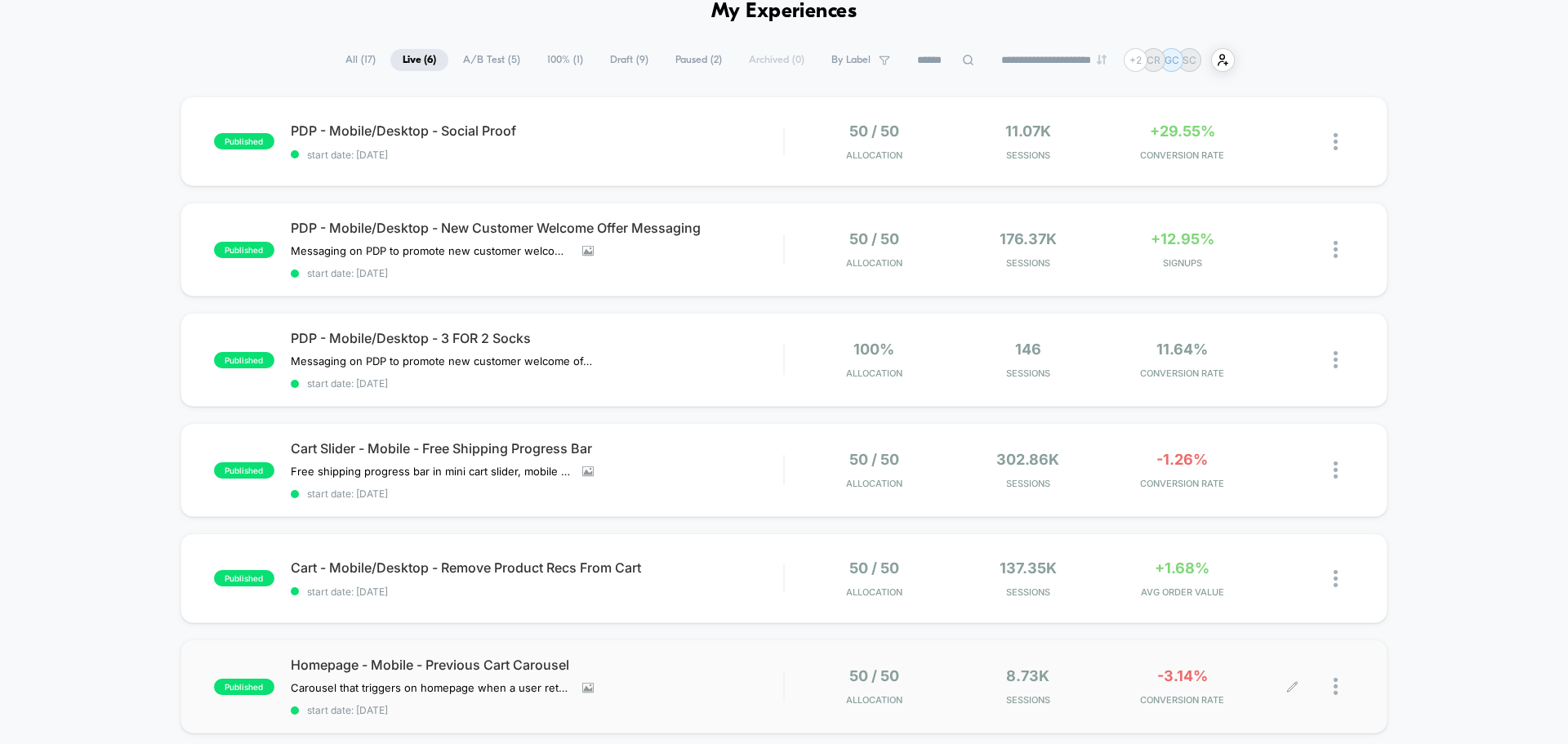
click at [1200, 675] on span "-3.14%" at bounding box center [1183, 675] width 50 height 17
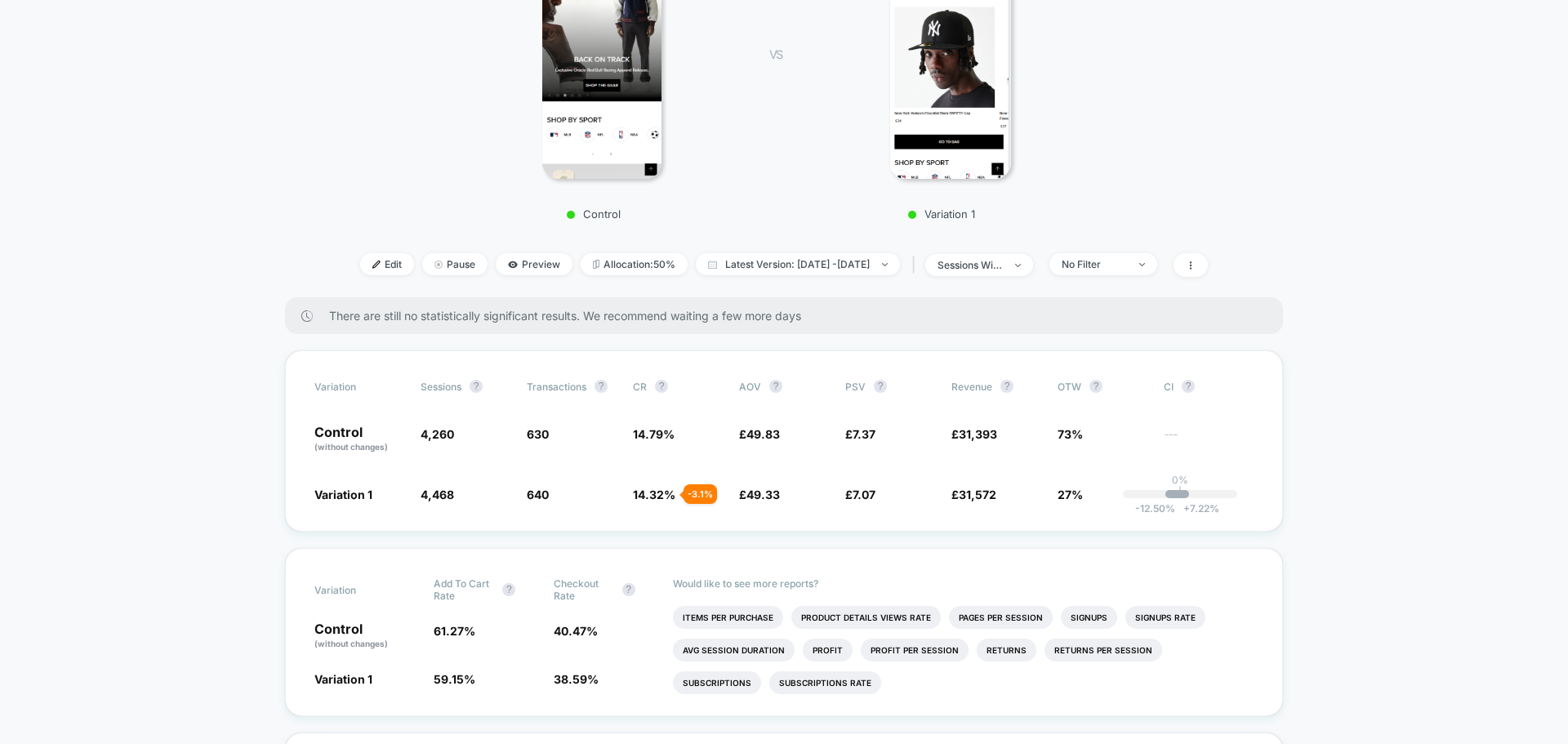
scroll to position [326, 0]
click at [1129, 274] on div "< Back to all live experiences Homepage - Mobile - Previous Cart Carousel LIVE …" at bounding box center [784, 26] width 923 height 536
click at [1127, 260] on div "No Filter" at bounding box center [1094, 261] width 66 height 13
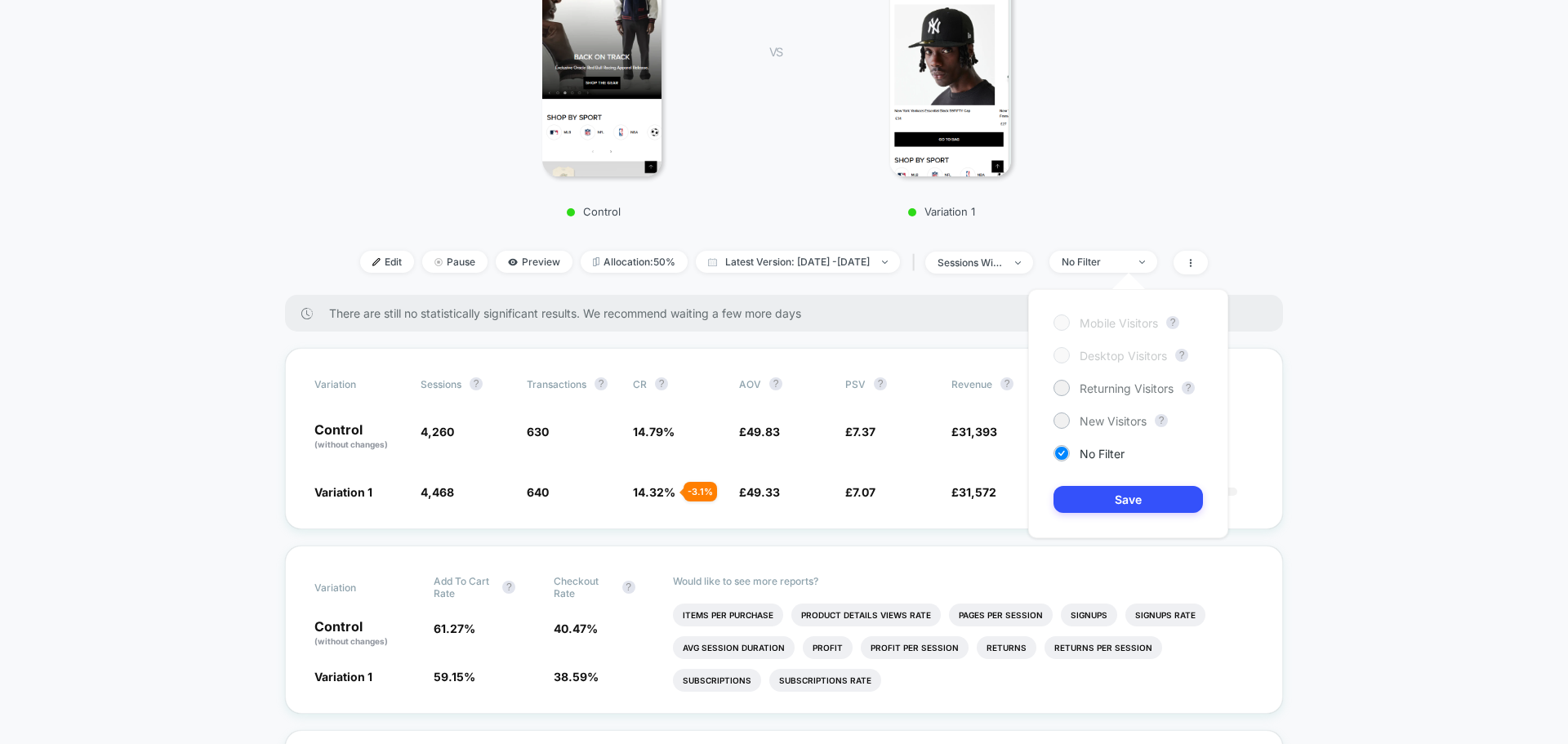
click at [1103, 398] on div "Mobile Visitors ? Desktop Visitors ? Returning Visitors ? New Visitors ? No Fil…" at bounding box center [1128, 413] width 200 height 249
click at [1103, 389] on span "Returning Visitors" at bounding box center [1126, 387] width 93 height 13
click at [1085, 482] on div "Mobile Visitors ? Desktop Visitors ? Returning Visitors ? New Visitors ? No Fil…" at bounding box center [1128, 413] width 200 height 249
click at [1085, 488] on button "Save" at bounding box center [1128, 500] width 149 height 27
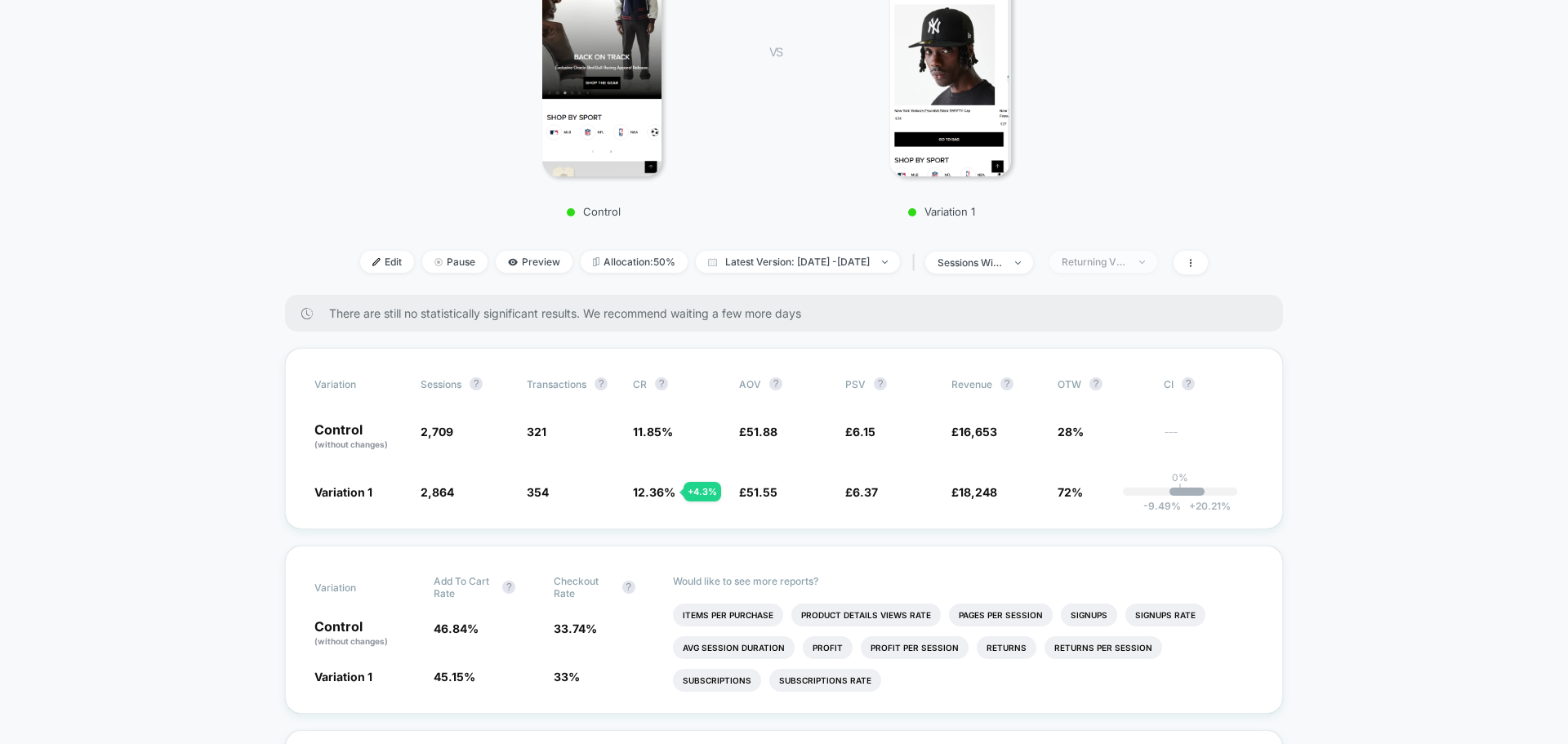
click at [1125, 255] on span "Returning Visitors" at bounding box center [1103, 261] width 108 height 22
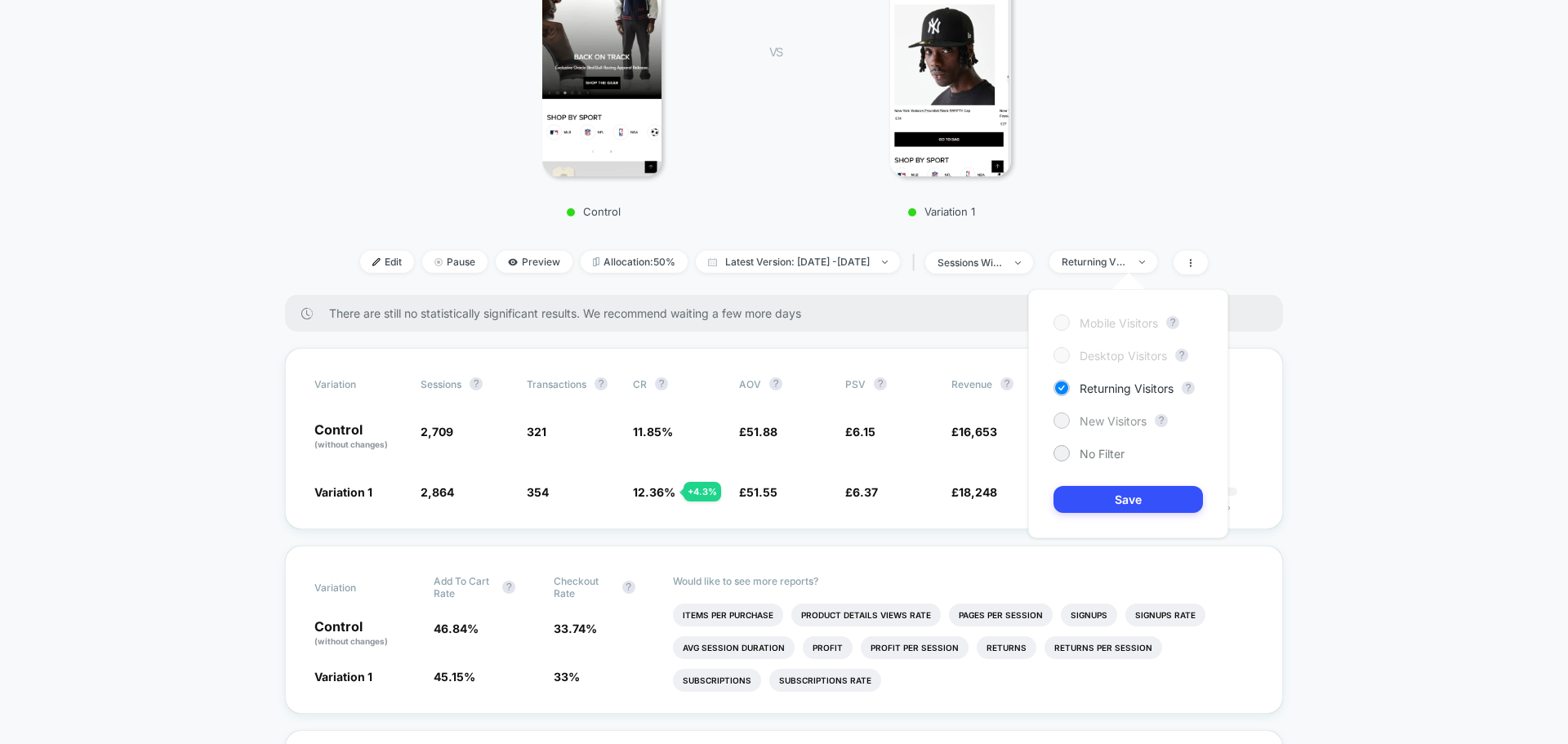
click at [1114, 416] on span "New Visitors" at bounding box center [1112, 421] width 67 height 13
click at [1140, 498] on button "Save" at bounding box center [1128, 500] width 149 height 27
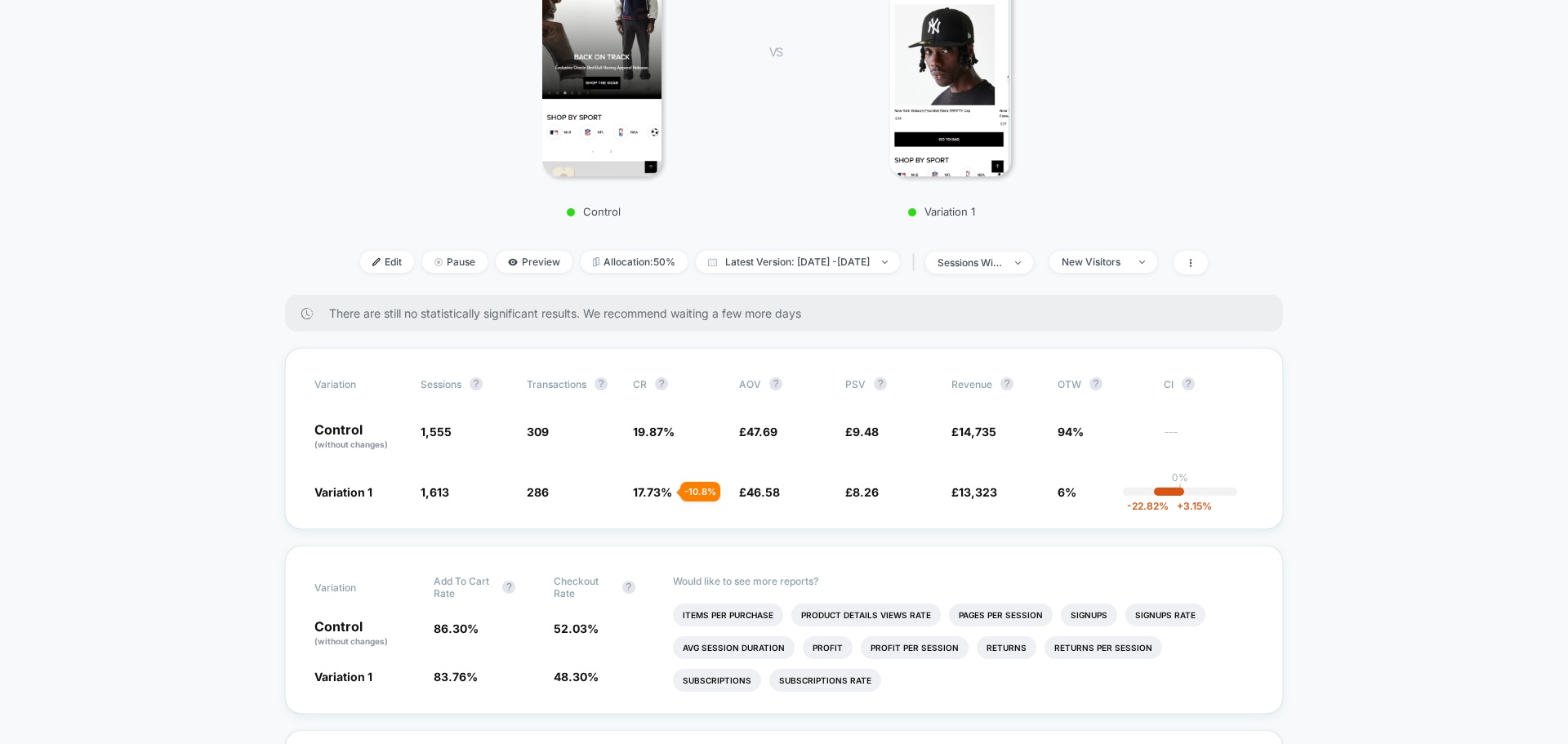
click at [1145, 280] on div "< Back to all live experiences Homepage - Mobile - Previous Cart Carousel LIVE …" at bounding box center [784, 26] width 923 height 536
click at [1127, 265] on div "New Visitors" at bounding box center [1094, 261] width 66 height 13
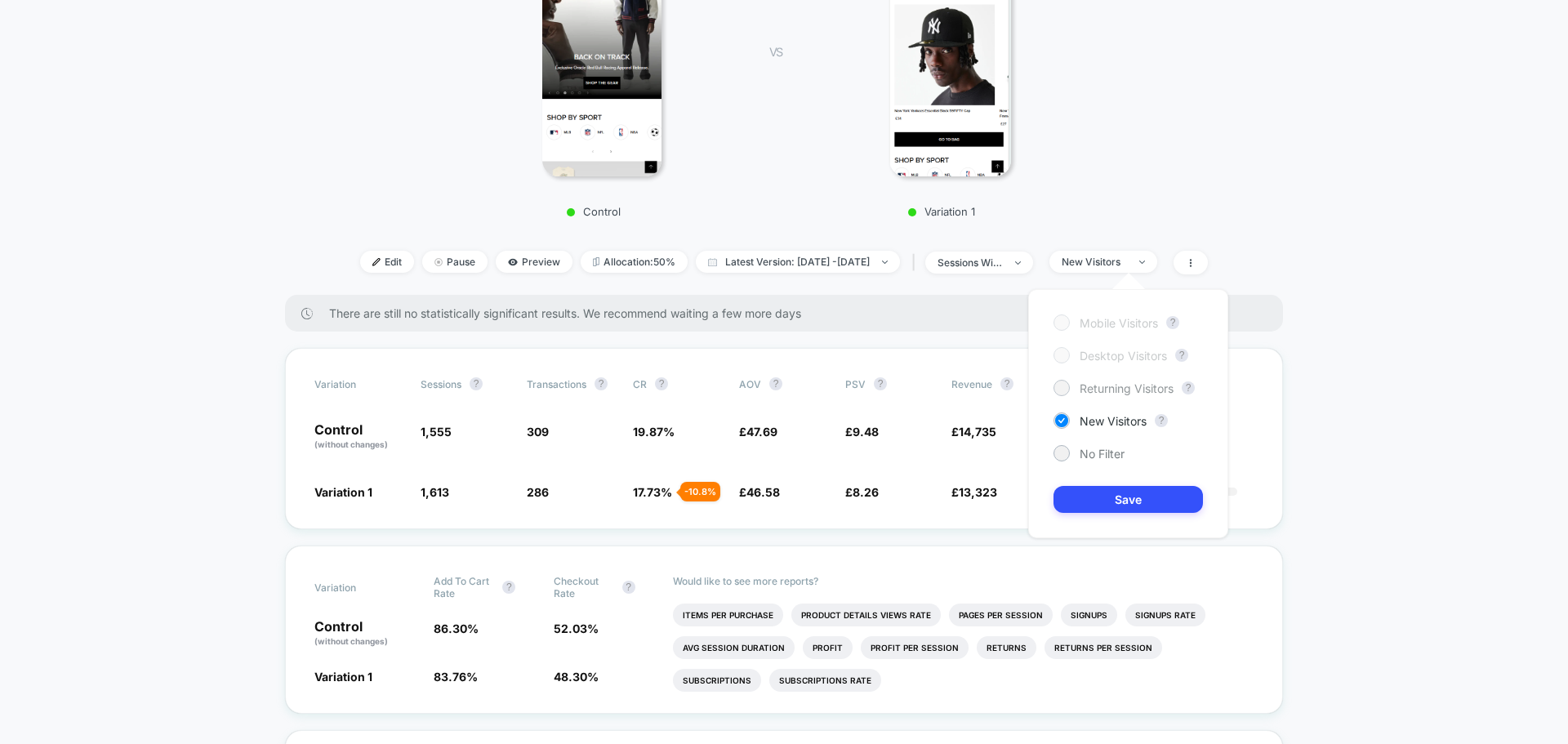
click at [1094, 381] on span "Returning Visitors" at bounding box center [1126, 387] width 93 height 13
click at [1147, 500] on button "Save" at bounding box center [1128, 500] width 149 height 27
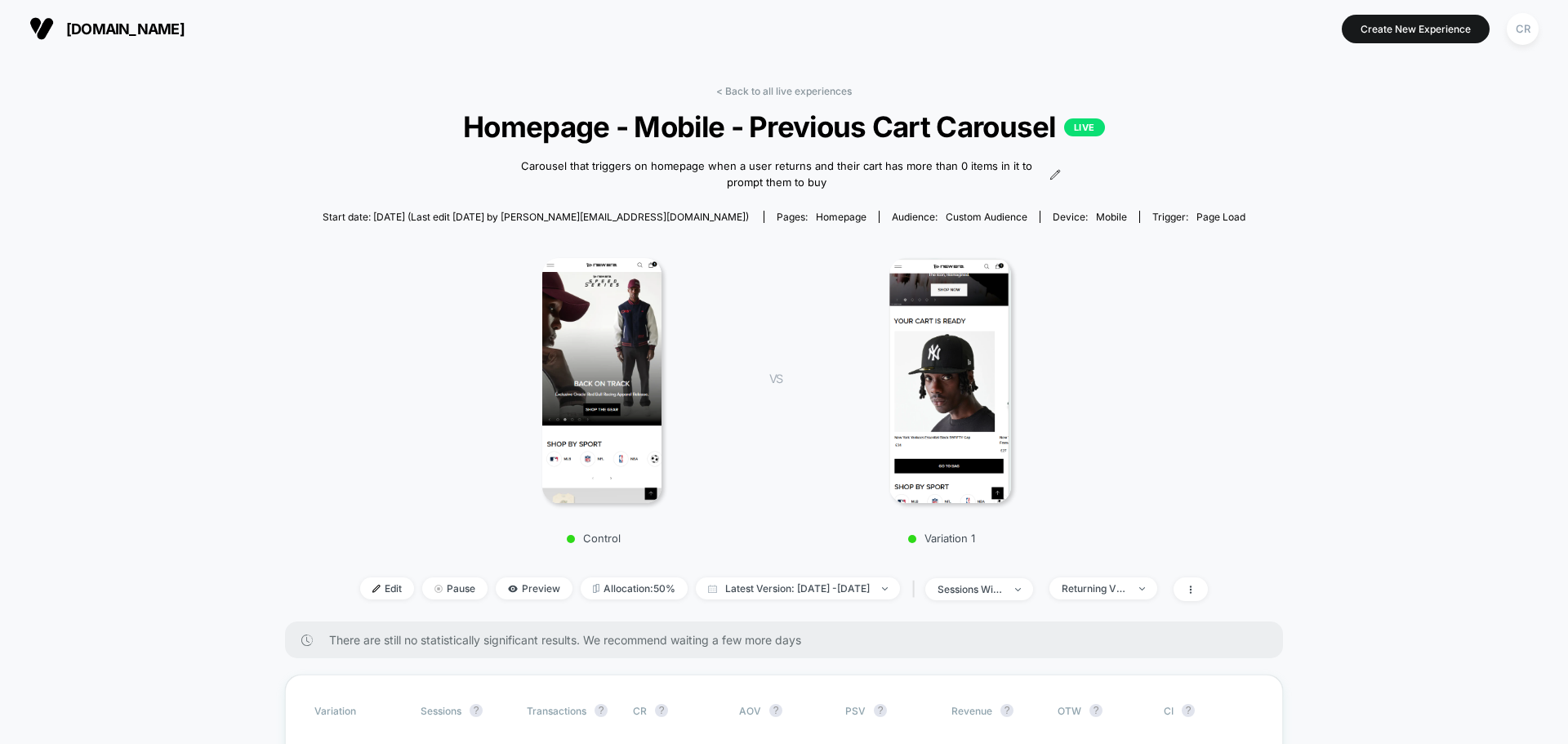
click at [163, 26] on span "[DOMAIN_NAME]" at bounding box center [126, 29] width 119 height 17
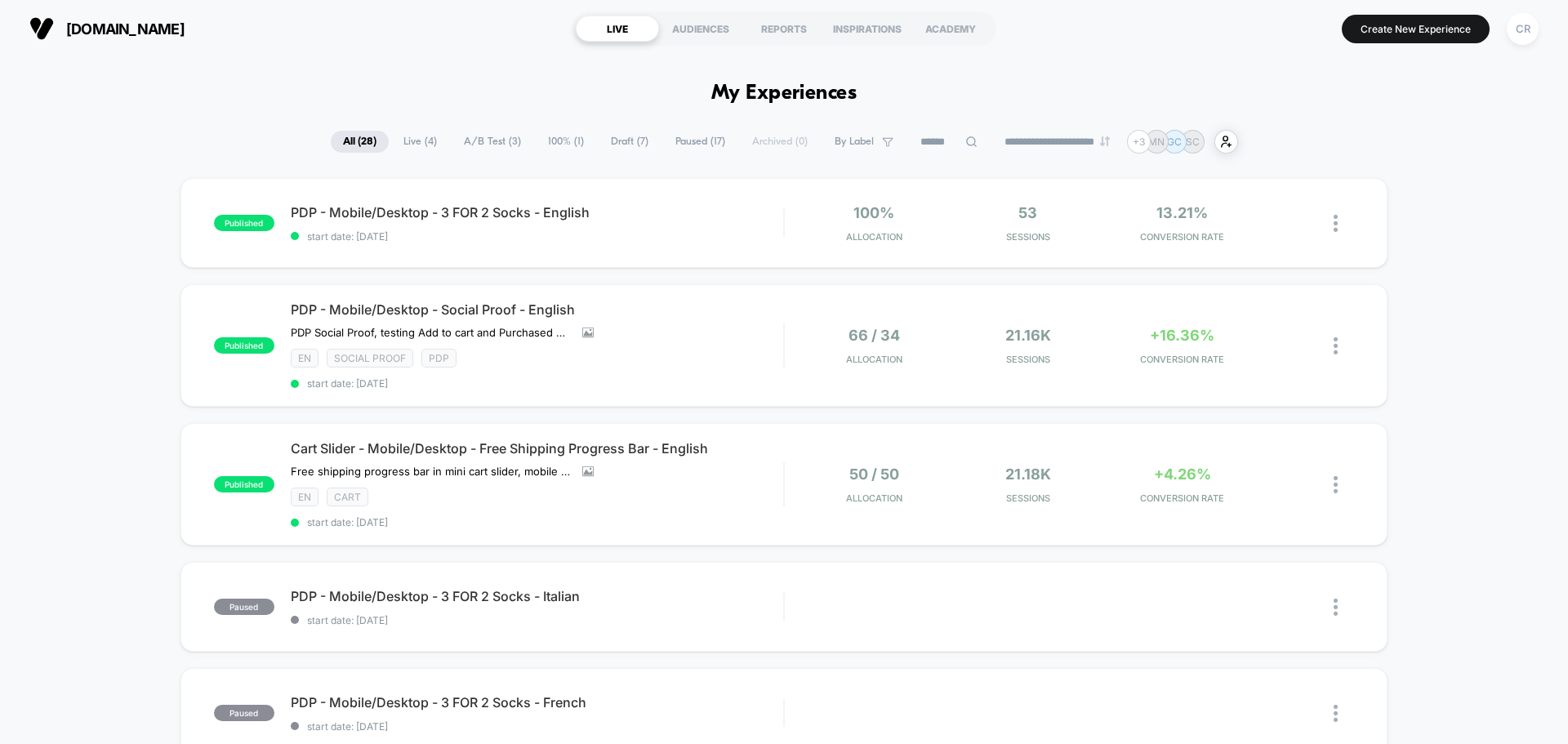
click at [172, 31] on span "neweracap.eu" at bounding box center [126, 29] width 119 height 17
click at [420, 137] on span "Live ( 4 )" at bounding box center [420, 141] width 58 height 22
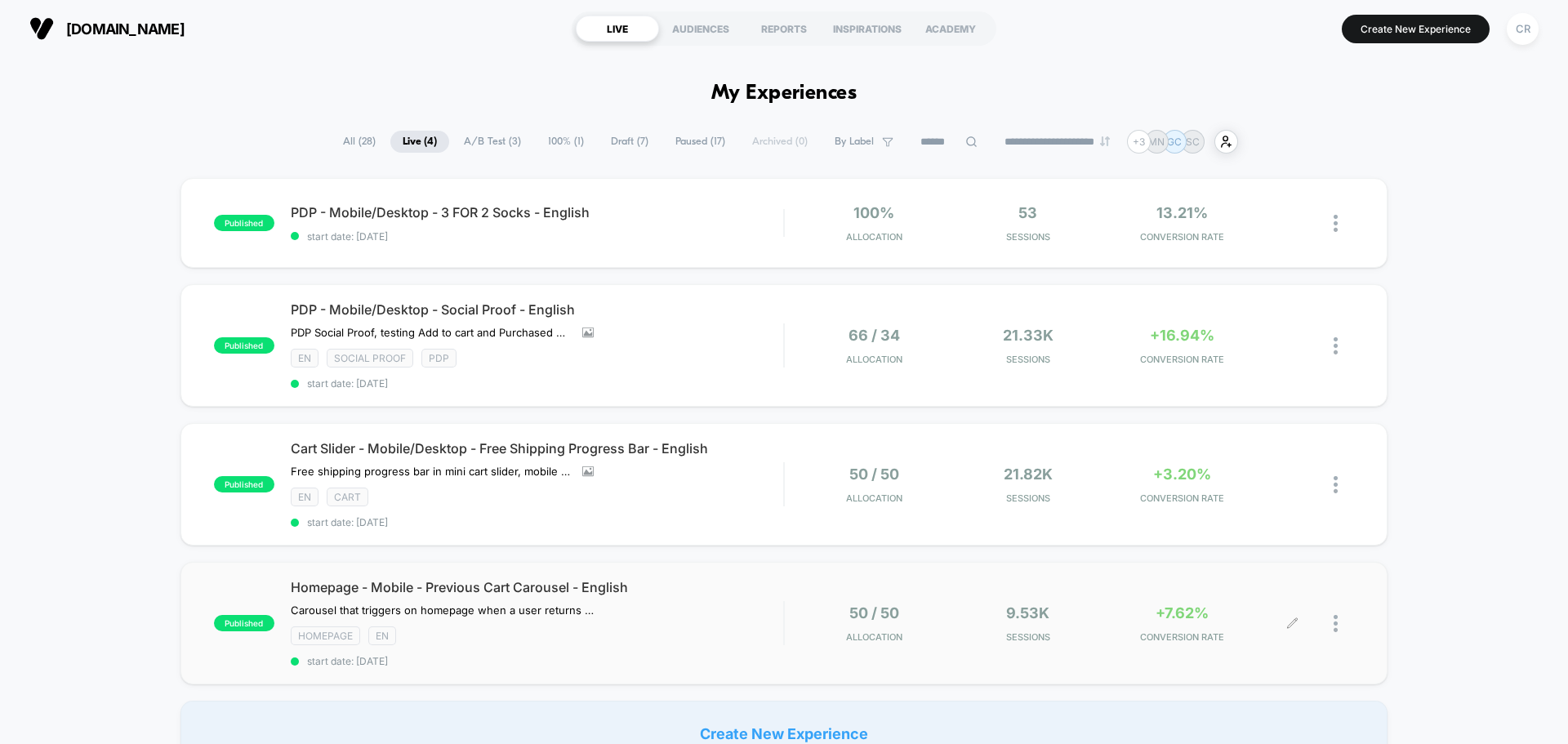
click at [1211, 623] on div "+7.62% CONVERSION RATE" at bounding box center [1182, 623] width 146 height 39
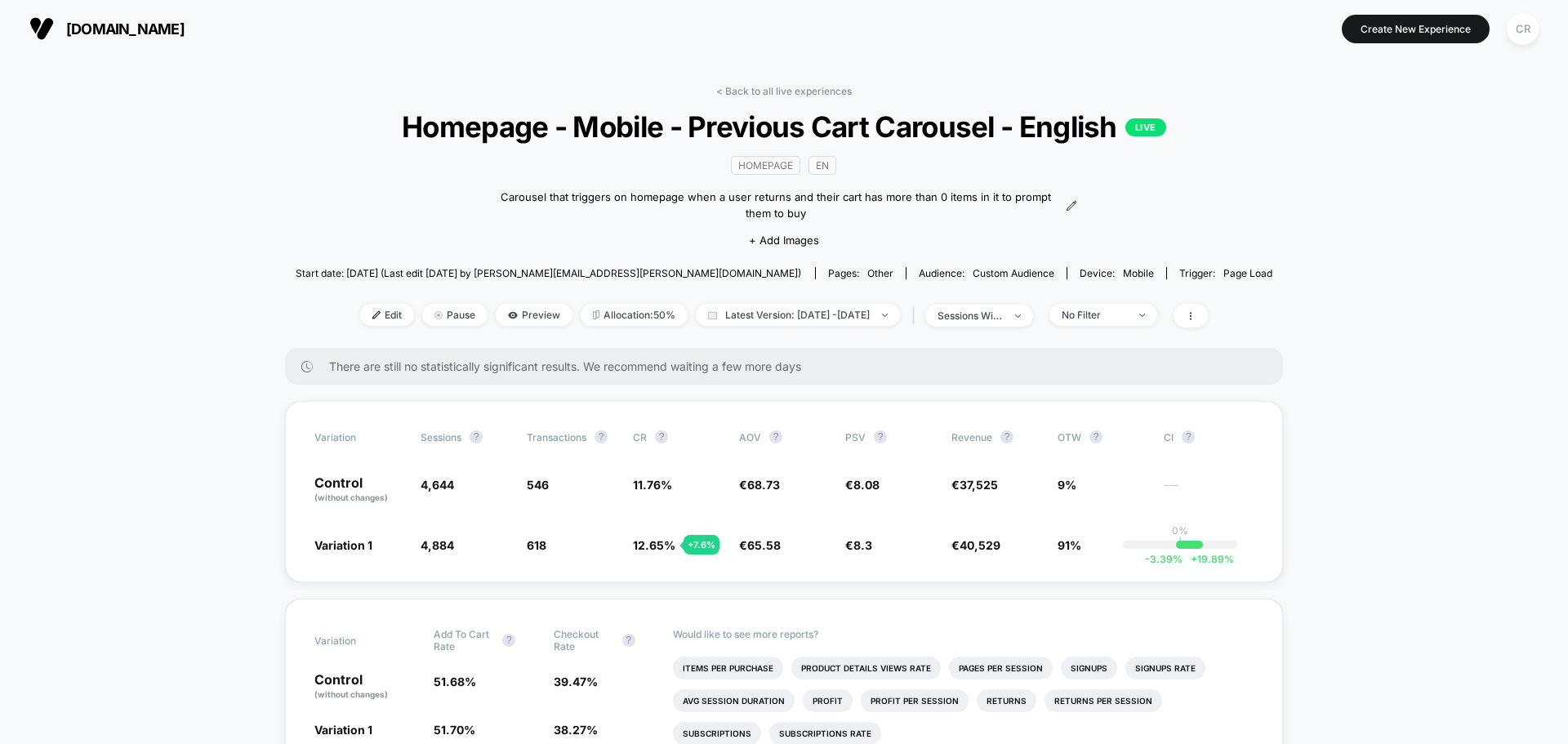
click at [1075, 319] on div "No Filter" at bounding box center [1099, 314] width 116 height 22
click at [1102, 320] on div "No Filter" at bounding box center [1094, 314] width 66 height 13
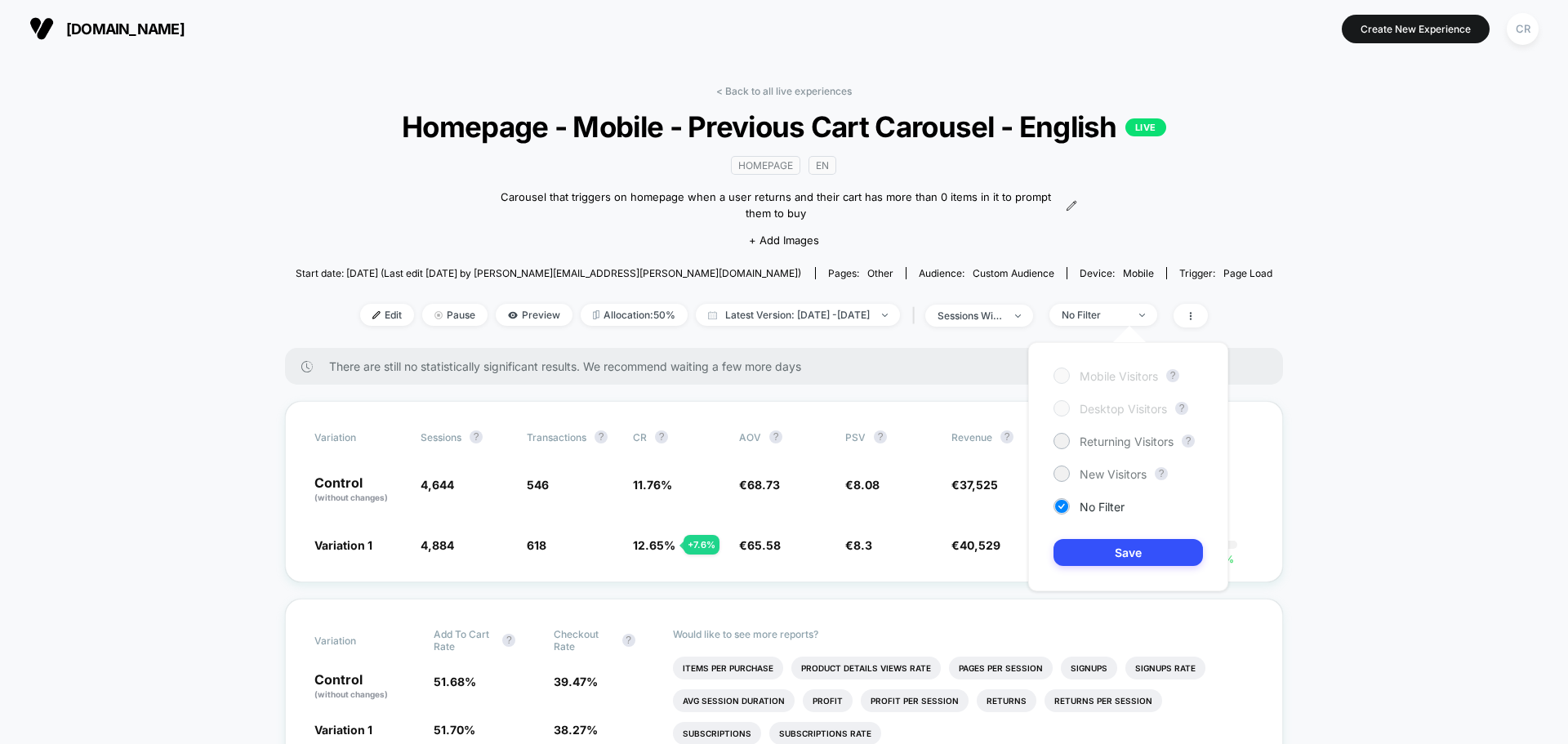
click at [1104, 432] on div "Mobile Visitors ? Desktop Visitors ? Returning Visitors ? New Visitors ? No Fil…" at bounding box center [1128, 466] width 200 height 249
click at [1104, 437] on span "Returning Visitors" at bounding box center [1126, 440] width 93 height 13
click at [1112, 539] on button "Save" at bounding box center [1128, 553] width 149 height 27
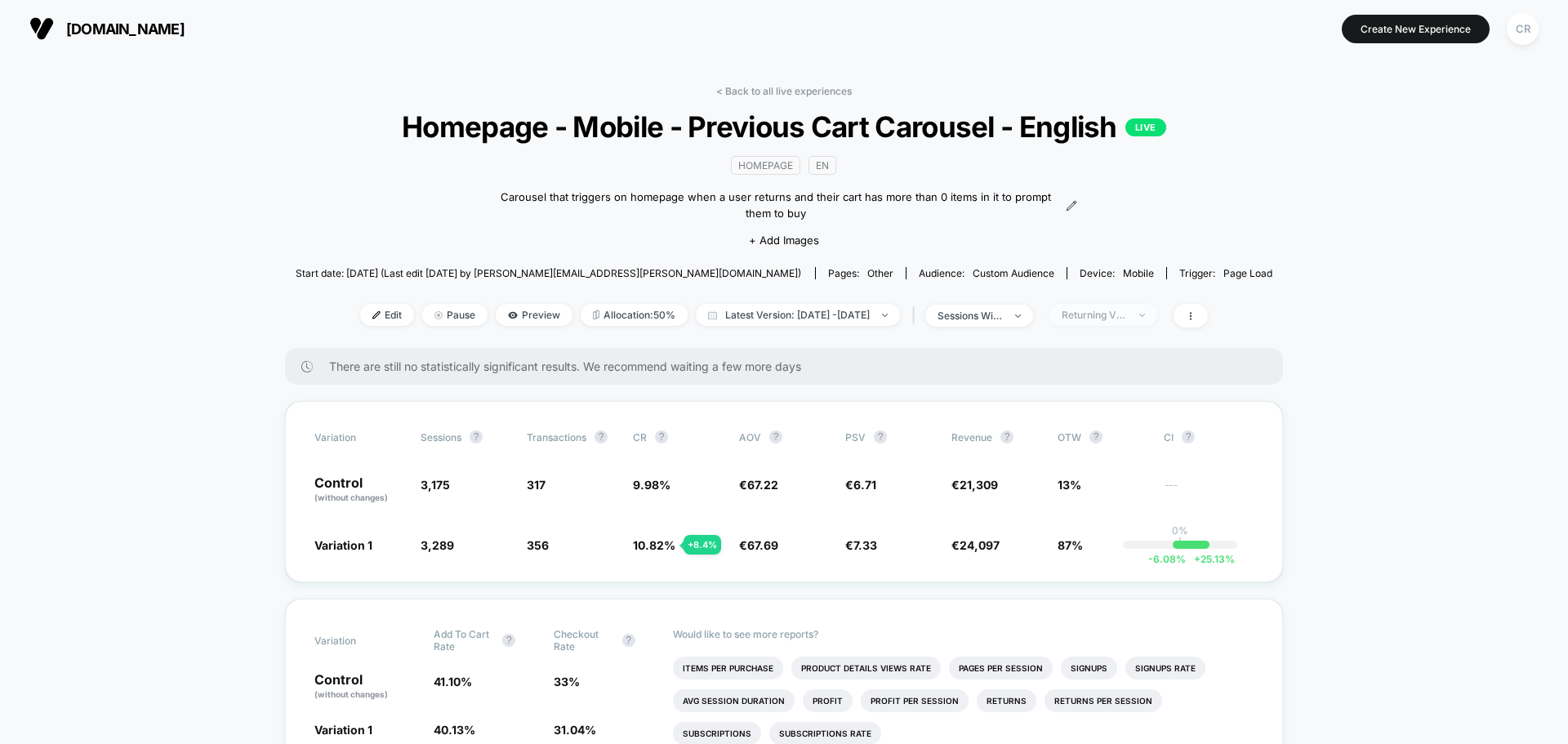
click at [1103, 307] on span "Returning Visitors" at bounding box center [1103, 314] width 108 height 22
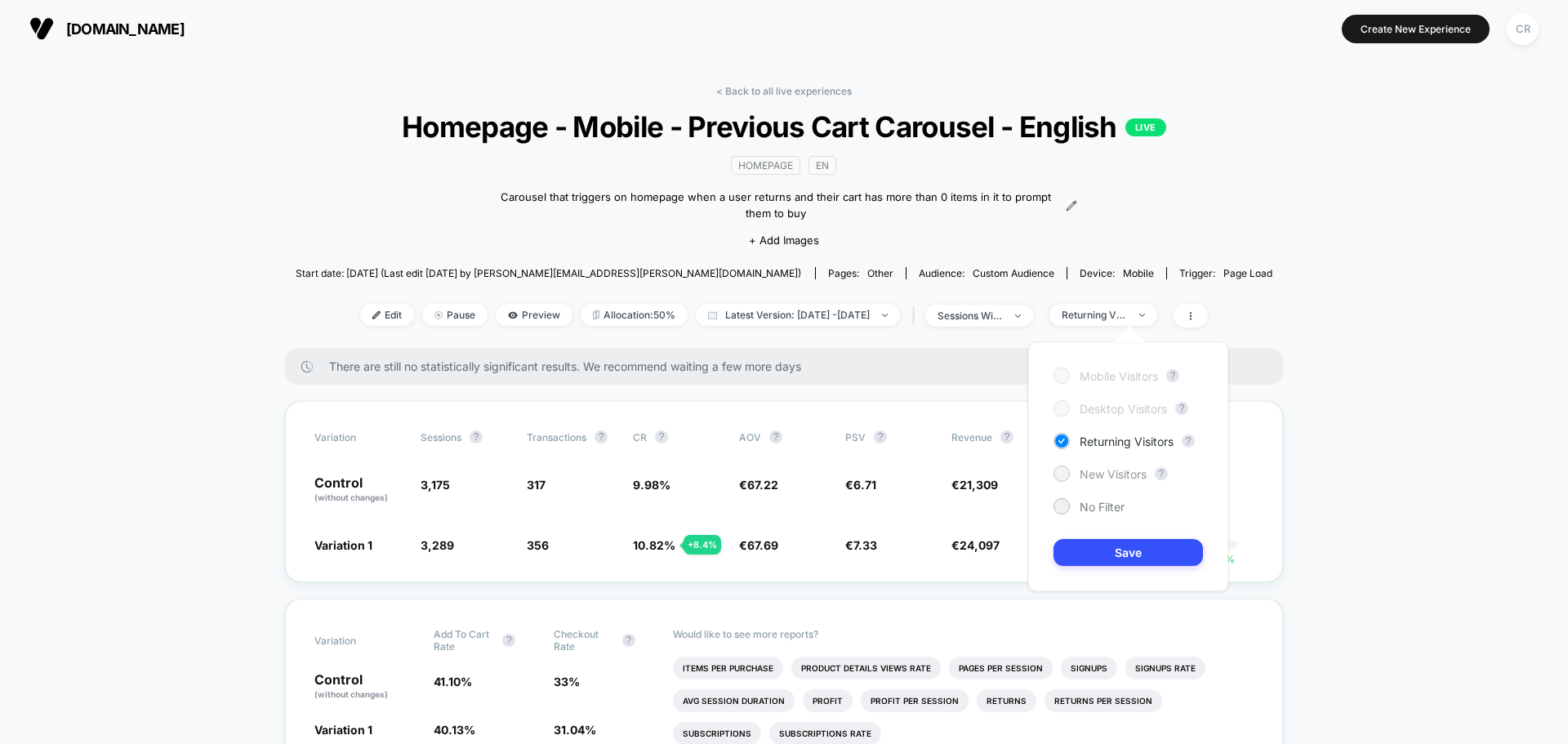
click at [1105, 468] on span "New Visitors" at bounding box center [1112, 474] width 67 height 13
click at [1112, 560] on button "Save" at bounding box center [1128, 553] width 149 height 27
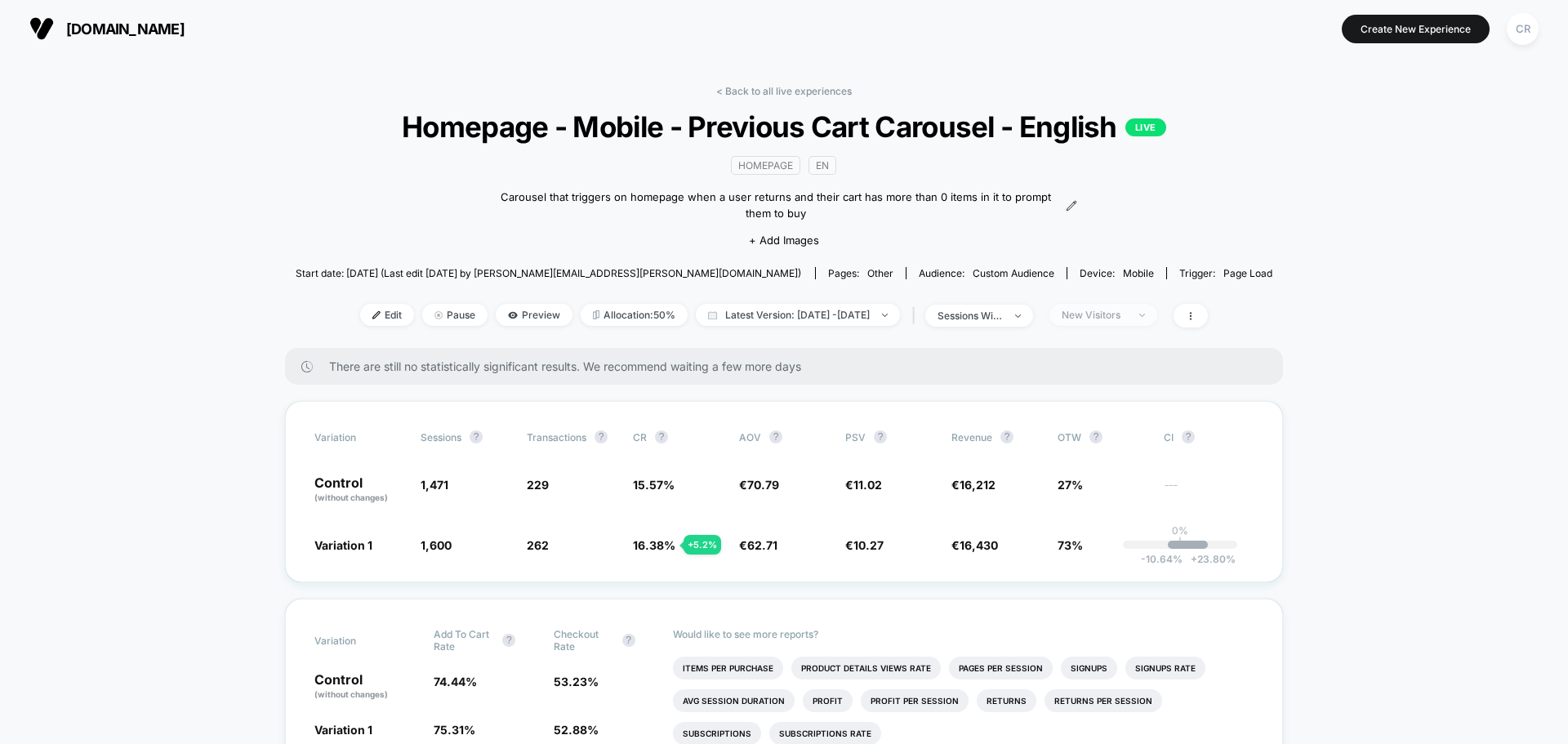
click at [1149, 325] on span "New Visitors" at bounding box center [1103, 314] width 108 height 22
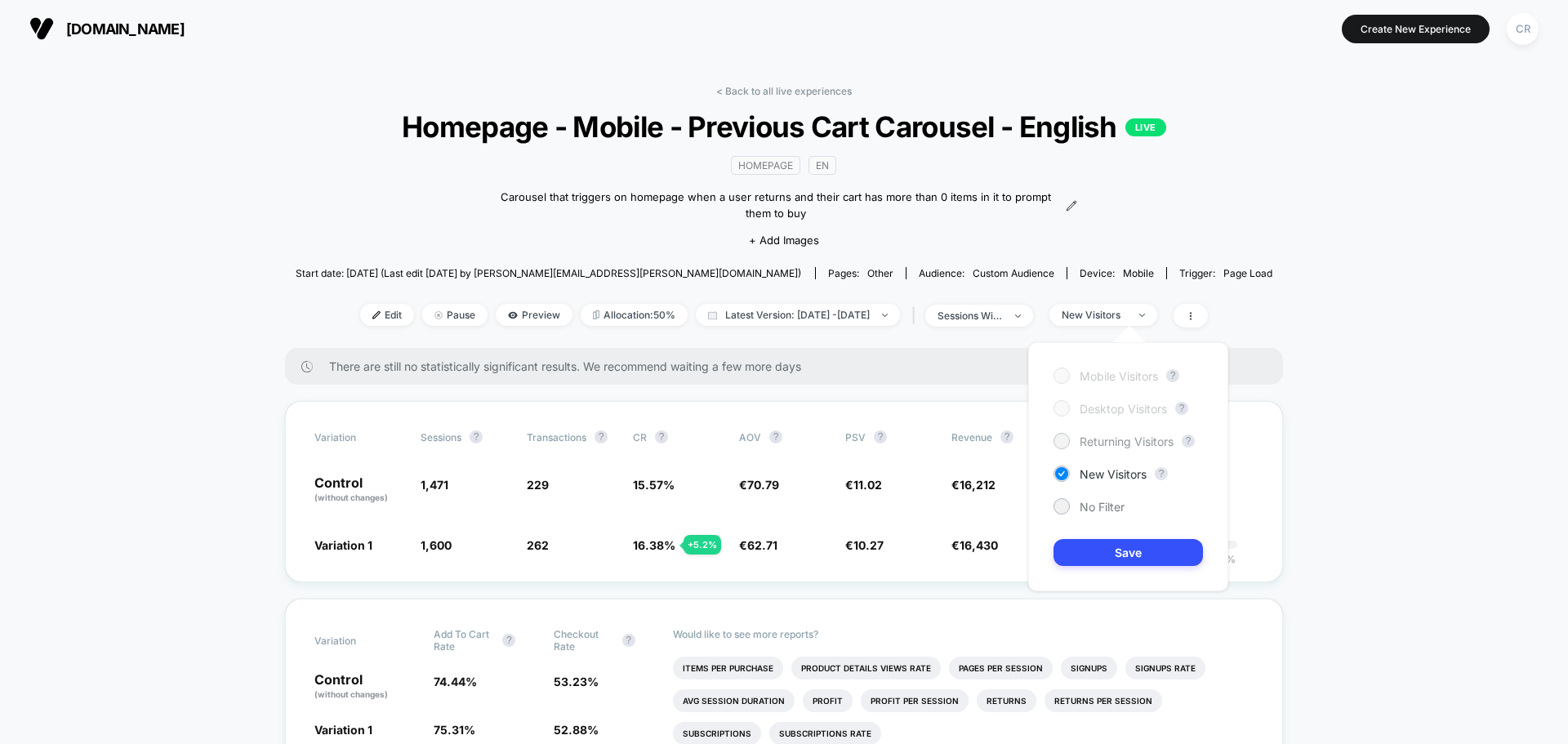
click at [1128, 445] on span "Returning Visitors" at bounding box center [1126, 440] width 93 height 13
click at [1132, 563] on button "Save" at bounding box center [1128, 553] width 149 height 27
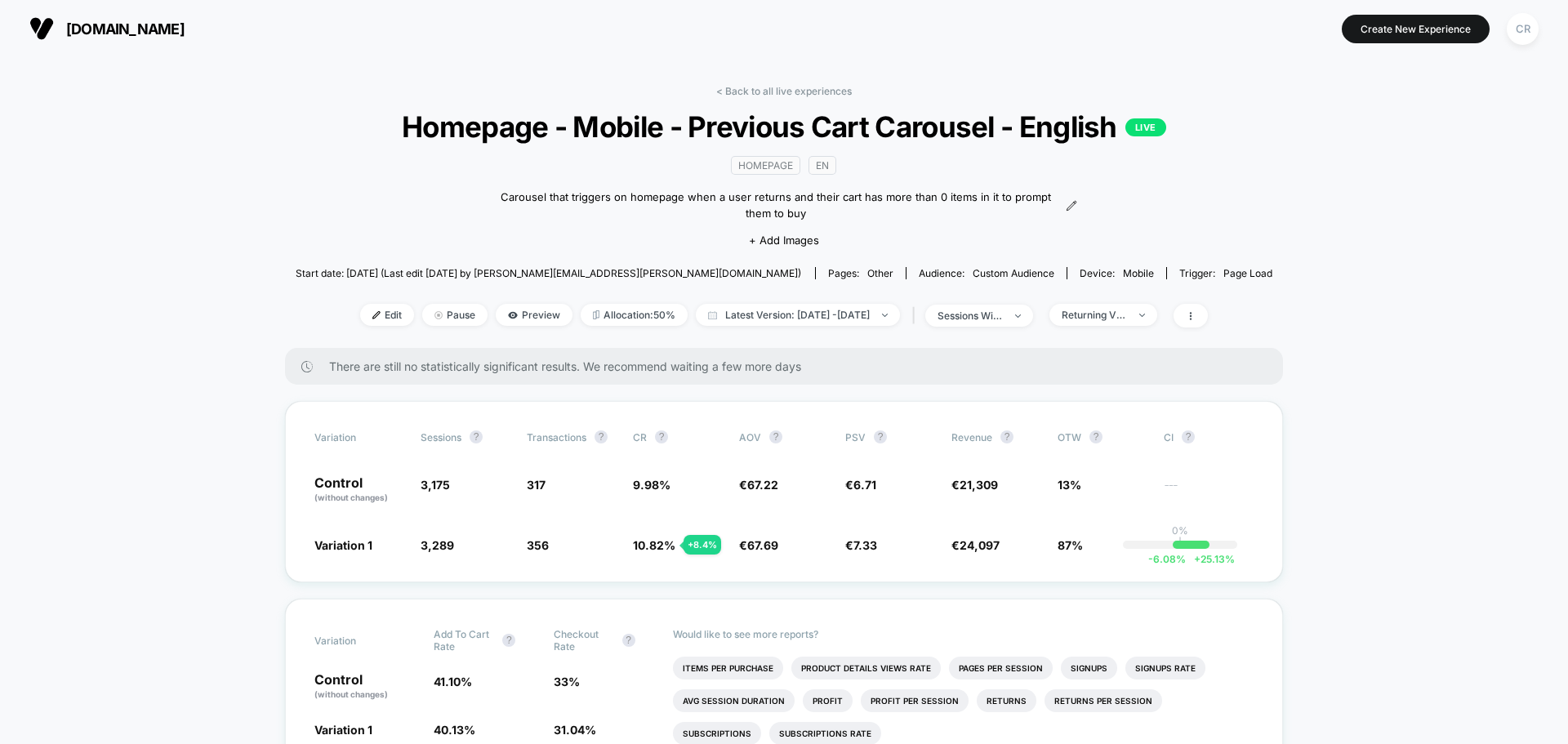
click at [163, 21] on span "neweracap.eu" at bounding box center [126, 29] width 119 height 17
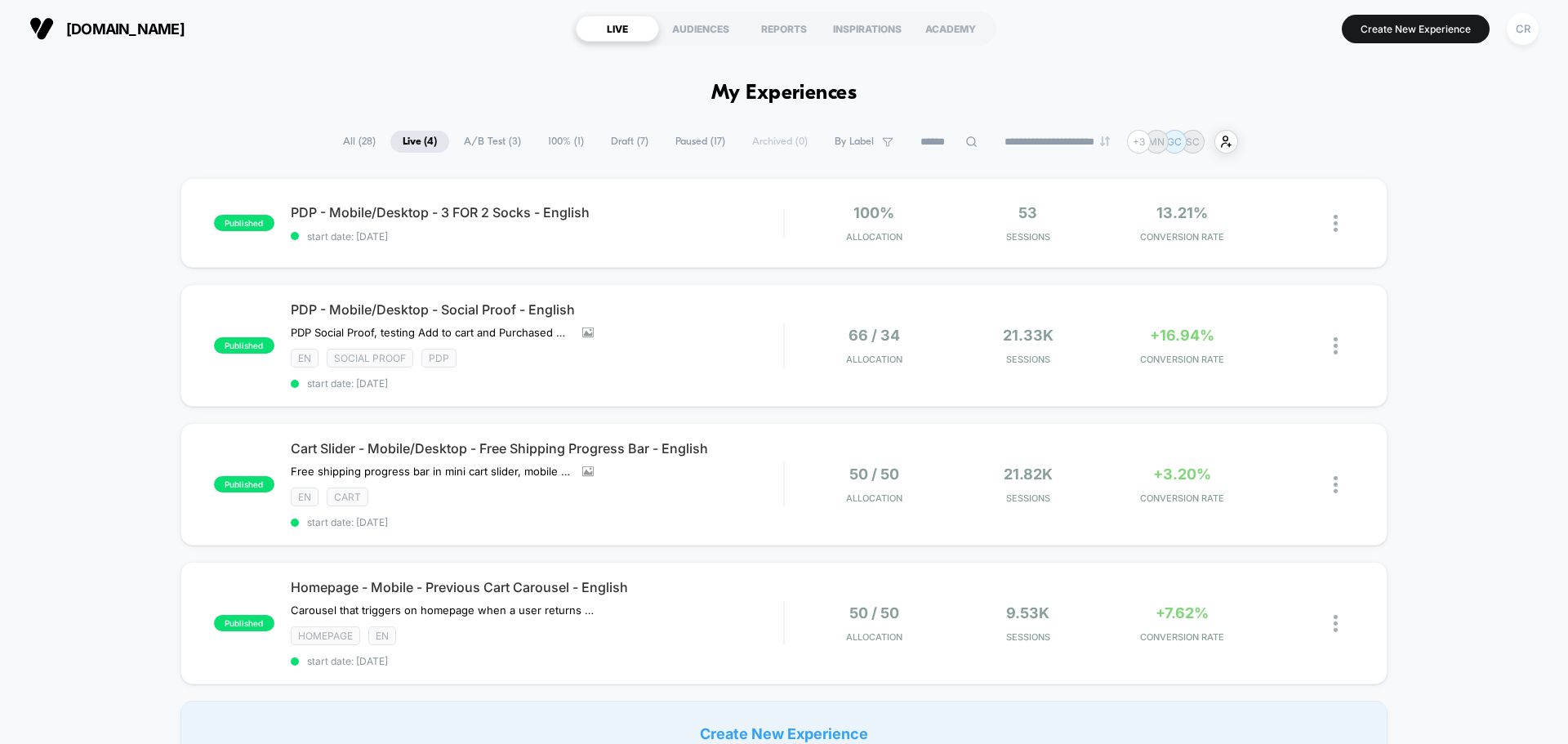
click at [1512, 324] on div "published PDP - Mobile/Desktop - 3 FOR 2 Socks - English start date: 8/12/2025 …" at bounding box center [784, 472] width 1568 height 588
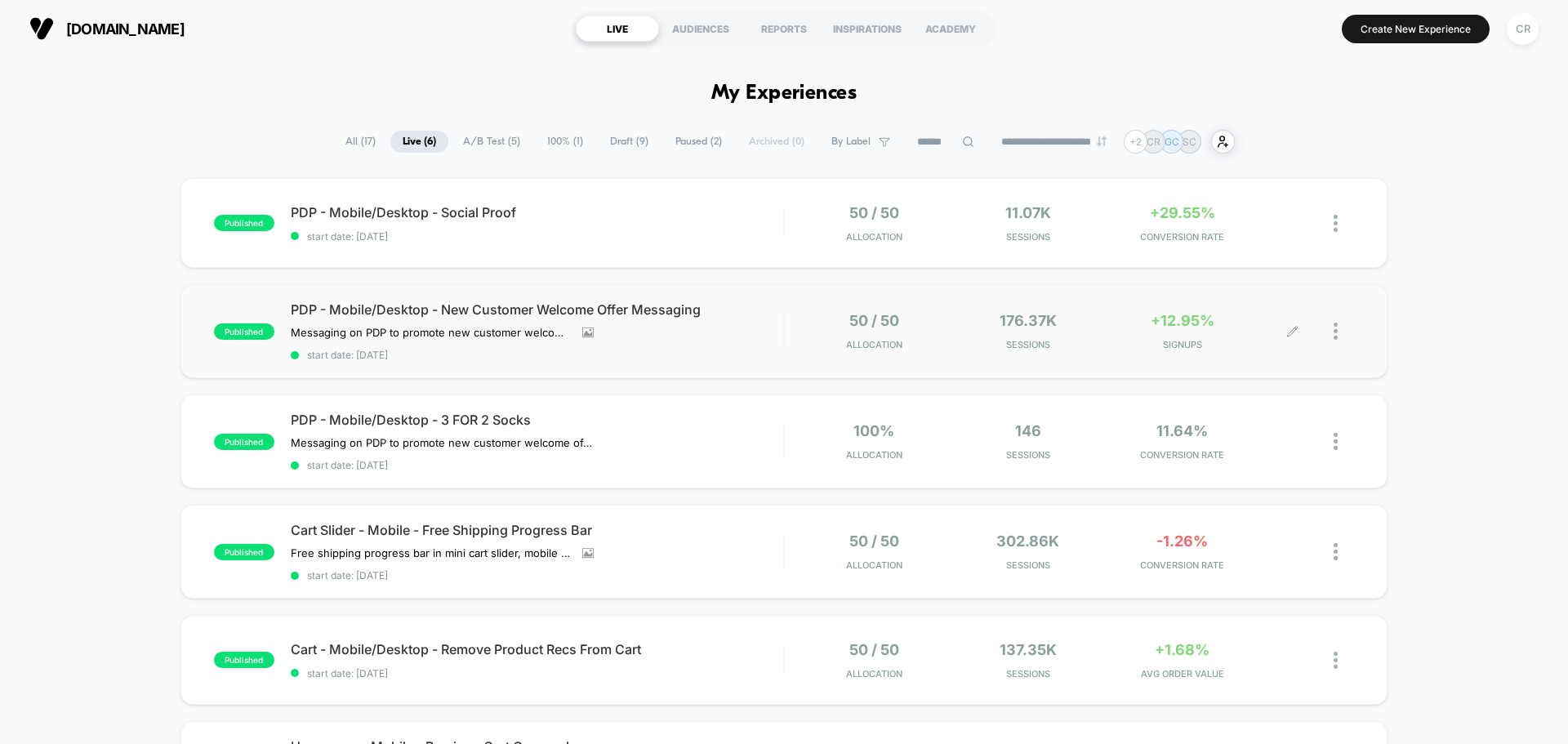
click at [1176, 320] on span "+12.95%" at bounding box center [1182, 320] width 64 height 17
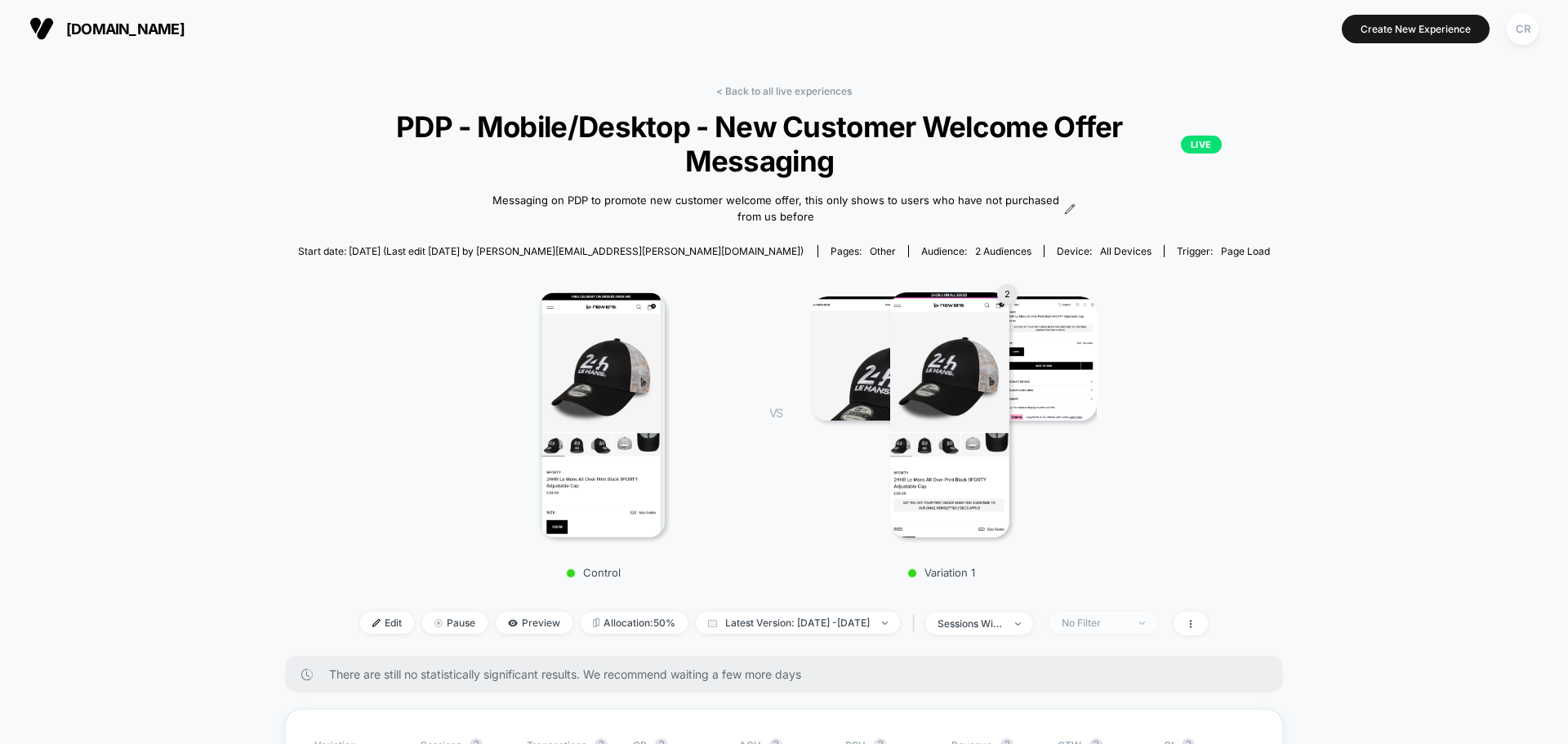
click at [1135, 632] on span "No Filter" at bounding box center [1103, 623] width 108 height 22
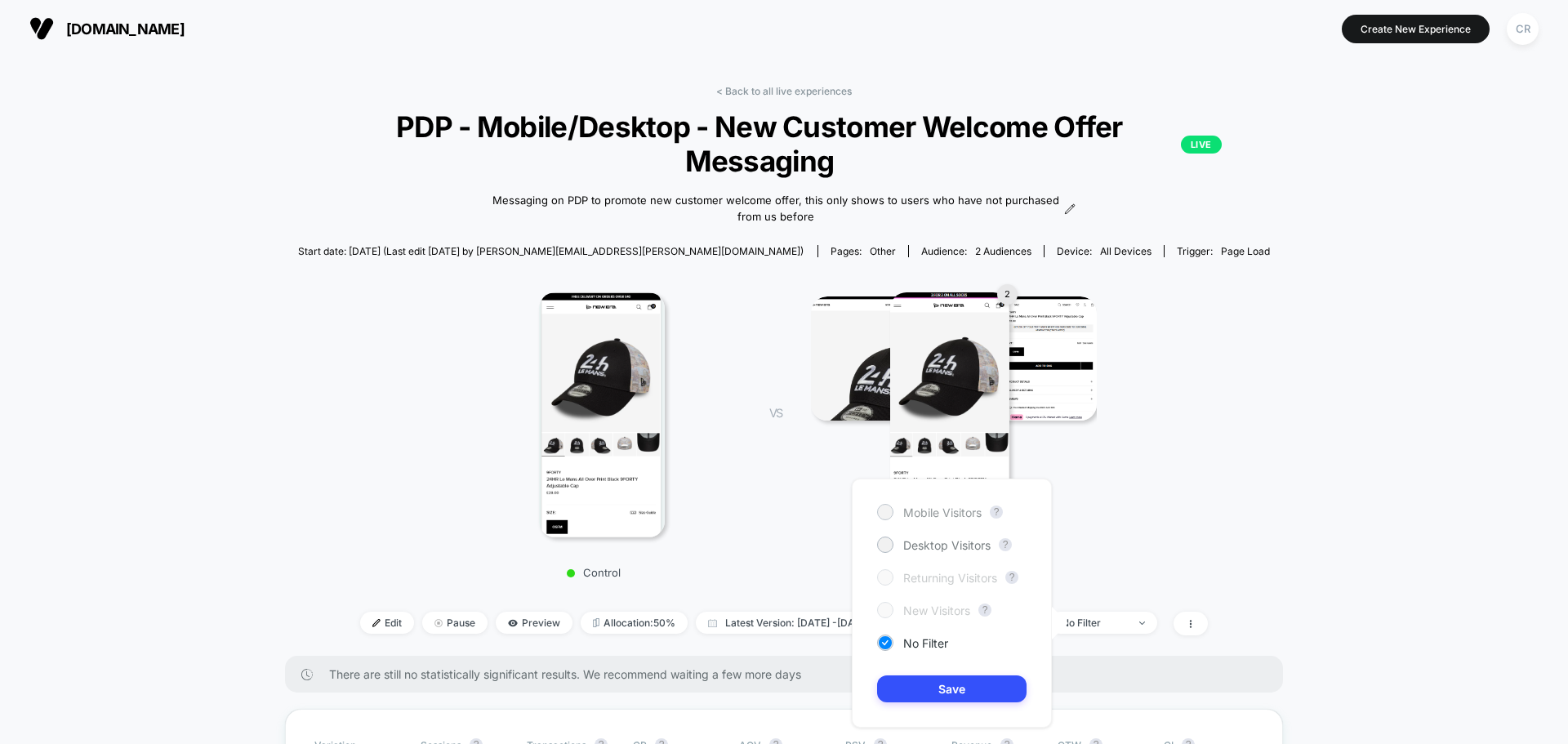
click at [943, 513] on span "Mobile Visitors" at bounding box center [942, 511] width 78 height 13
click at [970, 692] on button "Save" at bounding box center [952, 688] width 149 height 27
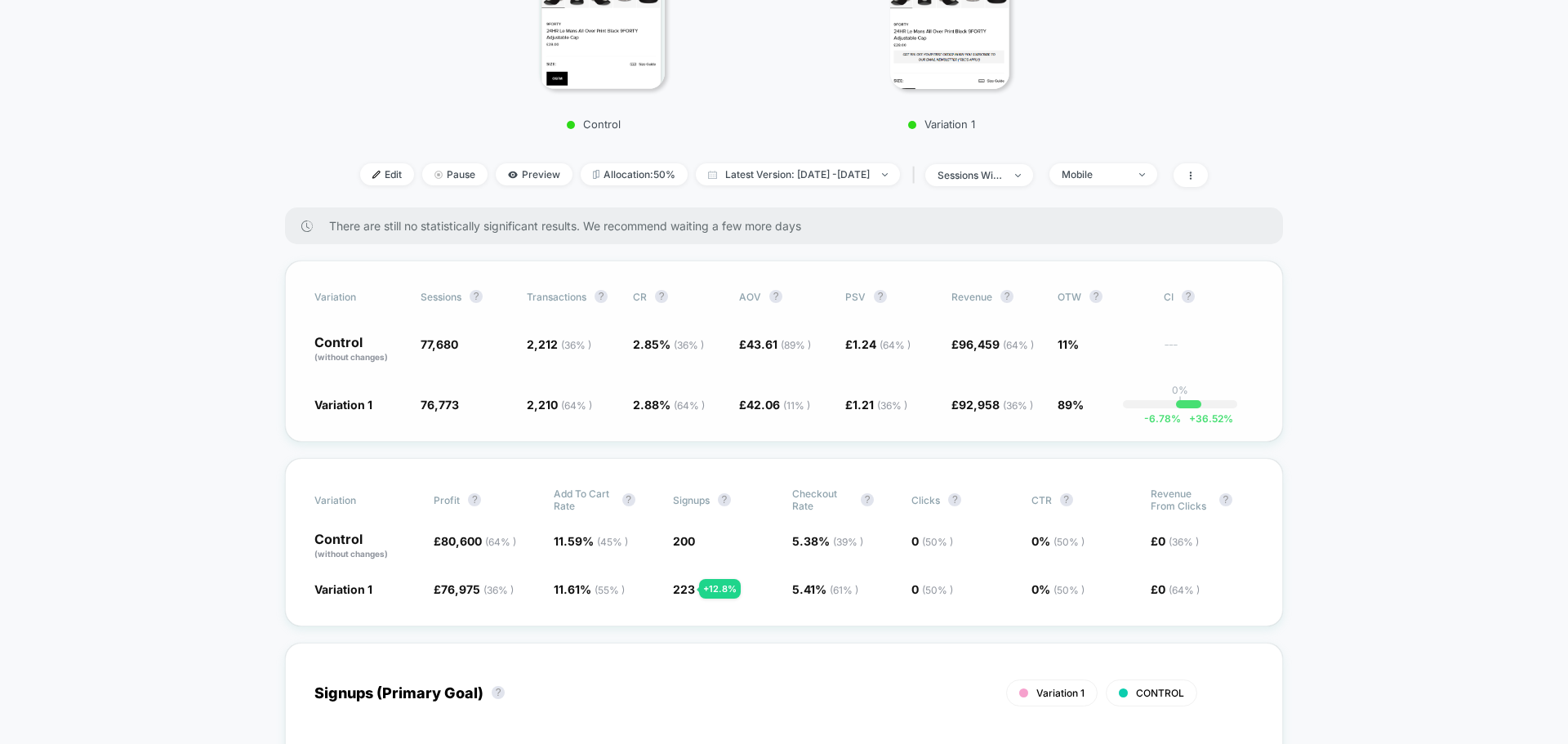
scroll to position [408, 0]
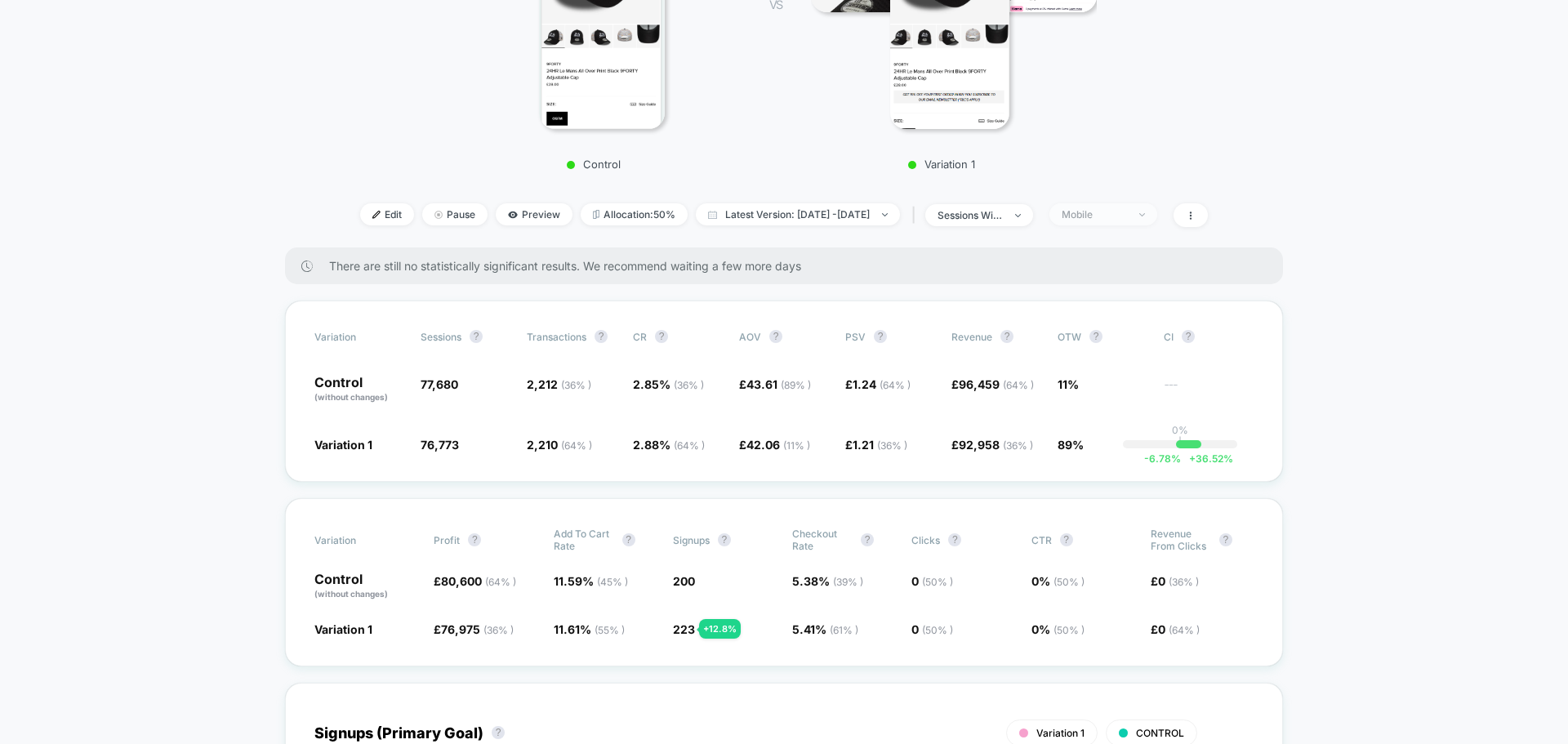
click at [1088, 205] on span "Mobile" at bounding box center [1103, 214] width 108 height 22
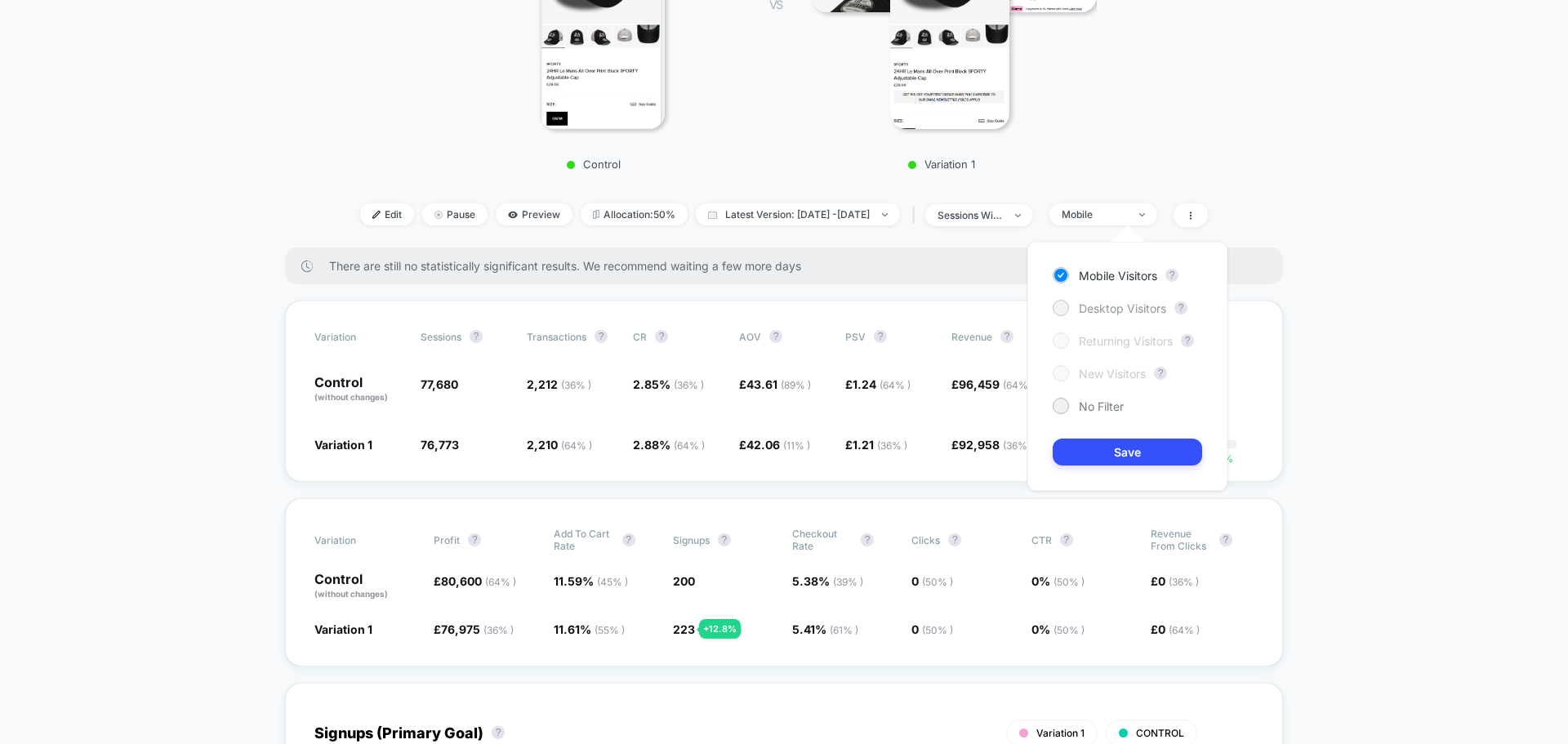
click at [1110, 314] on span "Desktop Visitors" at bounding box center [1121, 307] width 87 height 13
click at [1112, 442] on button "Save" at bounding box center [1127, 452] width 149 height 27
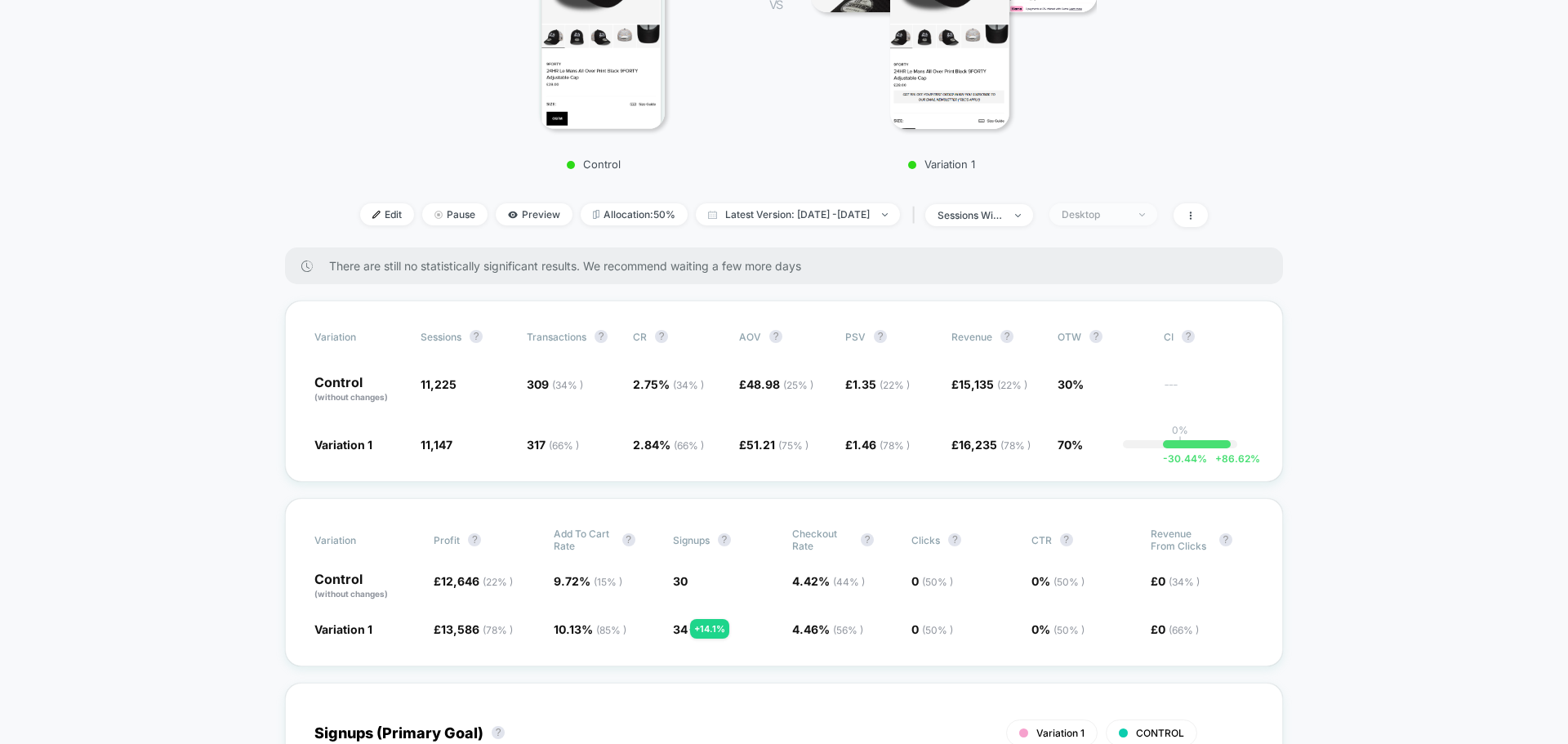
click at [1127, 210] on div "Desktop" at bounding box center [1094, 215] width 66 height 13
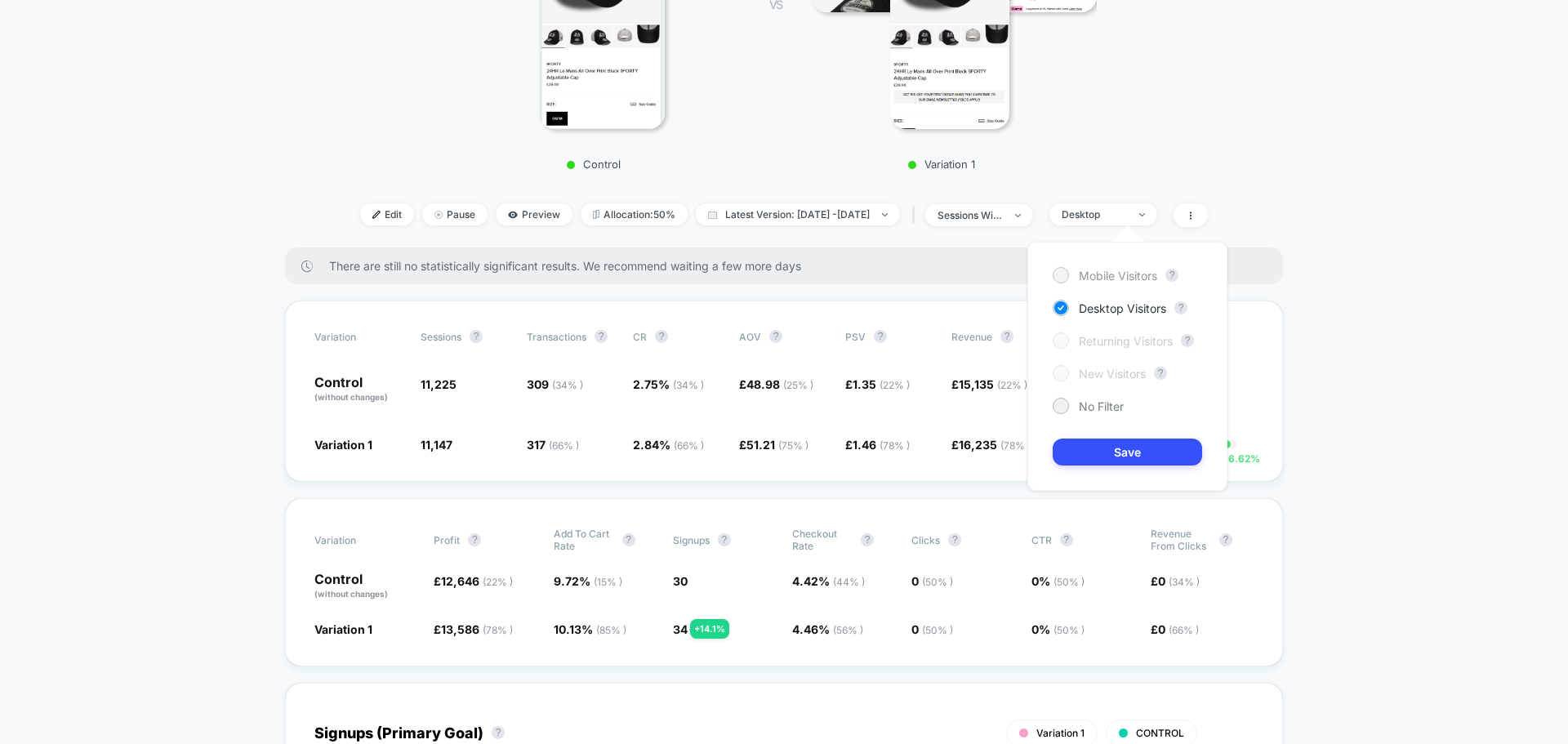
click at [1128, 278] on span "Mobile Visitors" at bounding box center [1117, 275] width 78 height 13
click at [1112, 452] on button "Save" at bounding box center [1127, 452] width 149 height 27
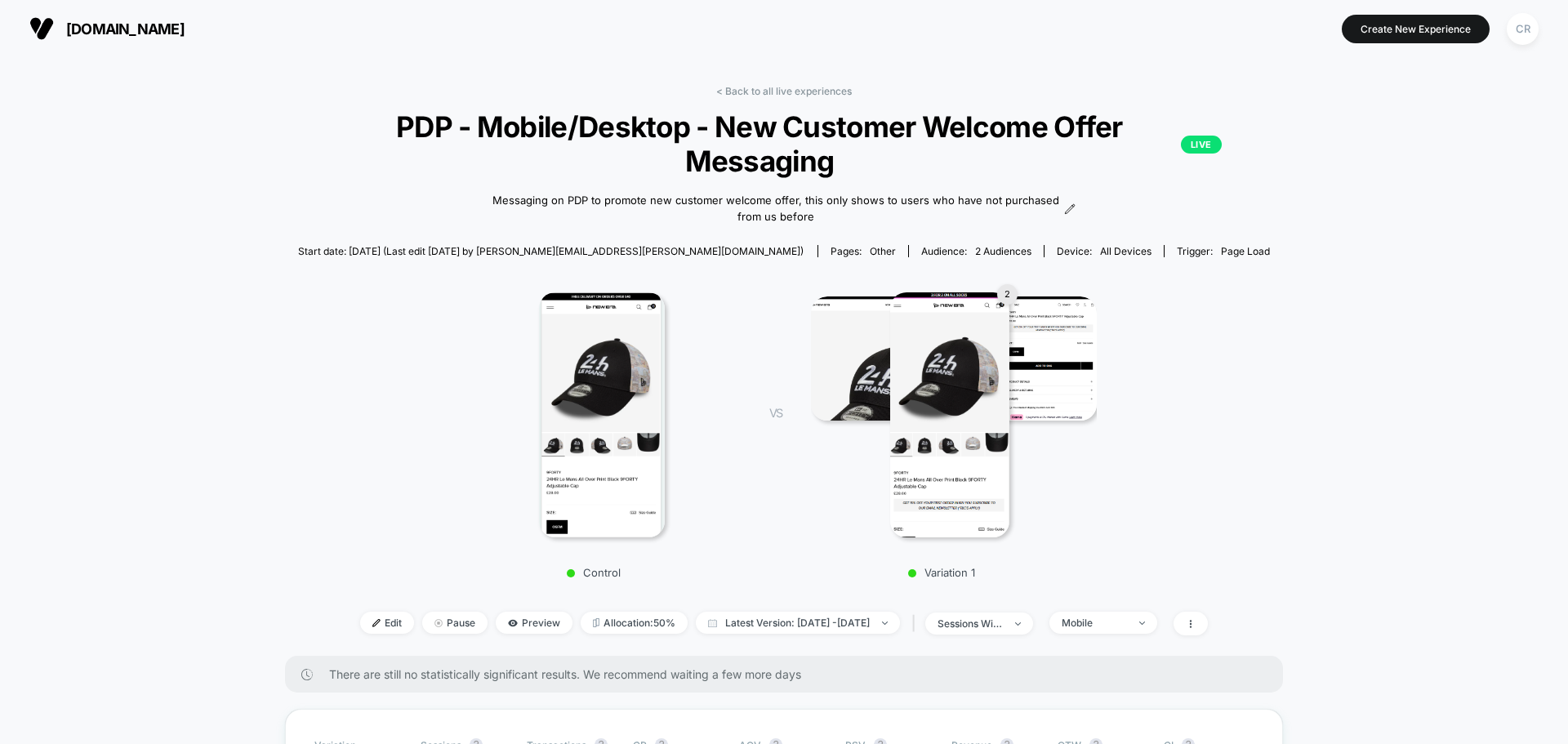
click at [156, 22] on span "[DOMAIN_NAME]" at bounding box center [126, 29] width 119 height 17
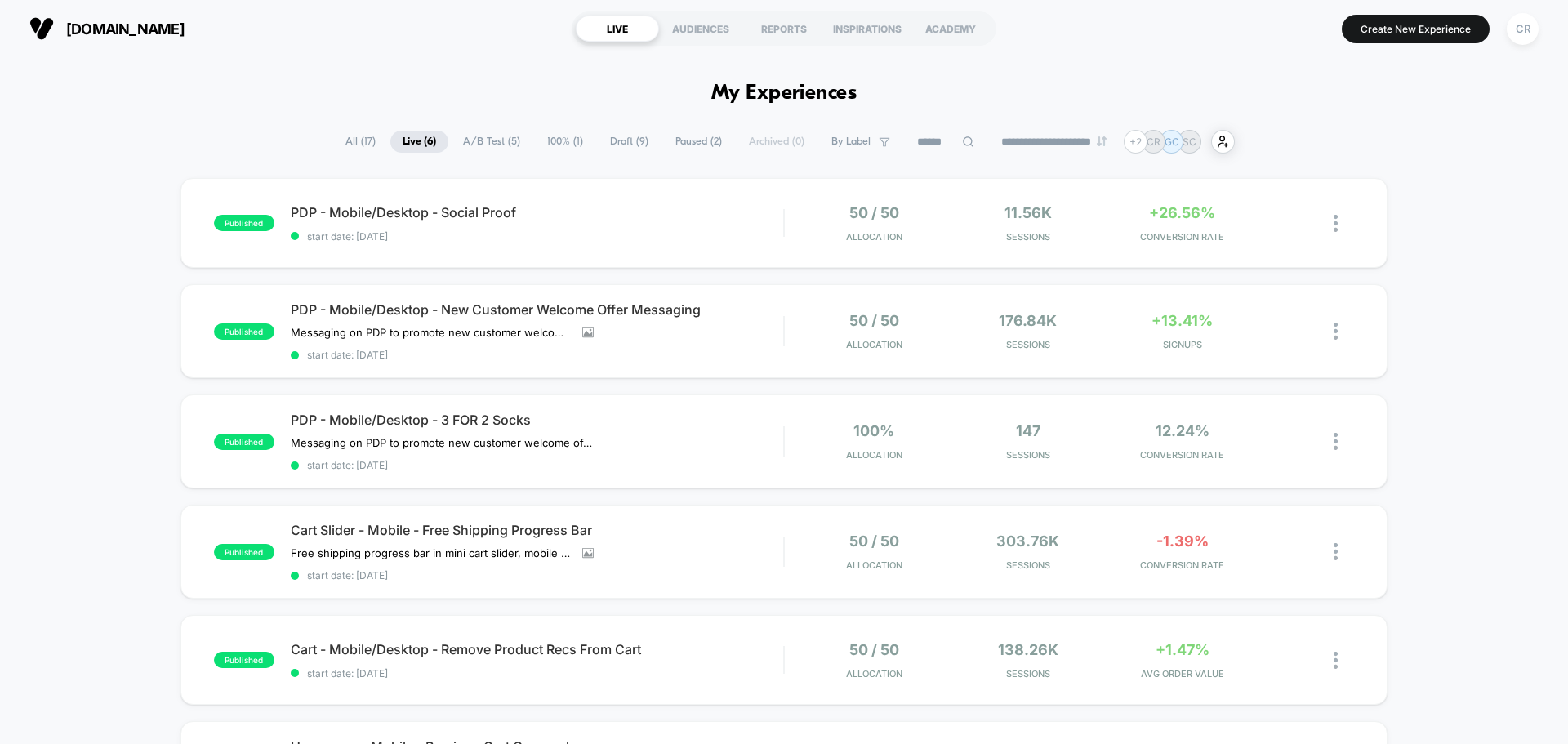
click at [1431, 235] on div "published PDP - Mobile/Desktop - Social Proof start date: 8/14/2025 50 / 50 All…" at bounding box center [784, 537] width 1568 height 719
click at [1464, 135] on div "**********" at bounding box center [784, 141] width 1568 height 23
